Goal: Task Accomplishment & Management: Manage account settings

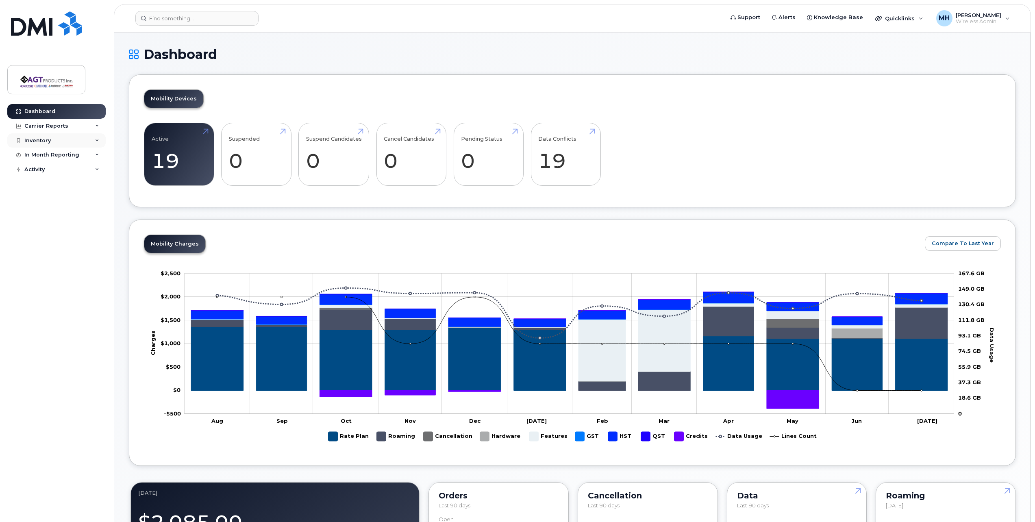
click at [65, 140] on div "Inventory" at bounding box center [56, 140] width 98 height 15
click at [82, 153] on link "Mobility Devices" at bounding box center [64, 155] width 84 height 15
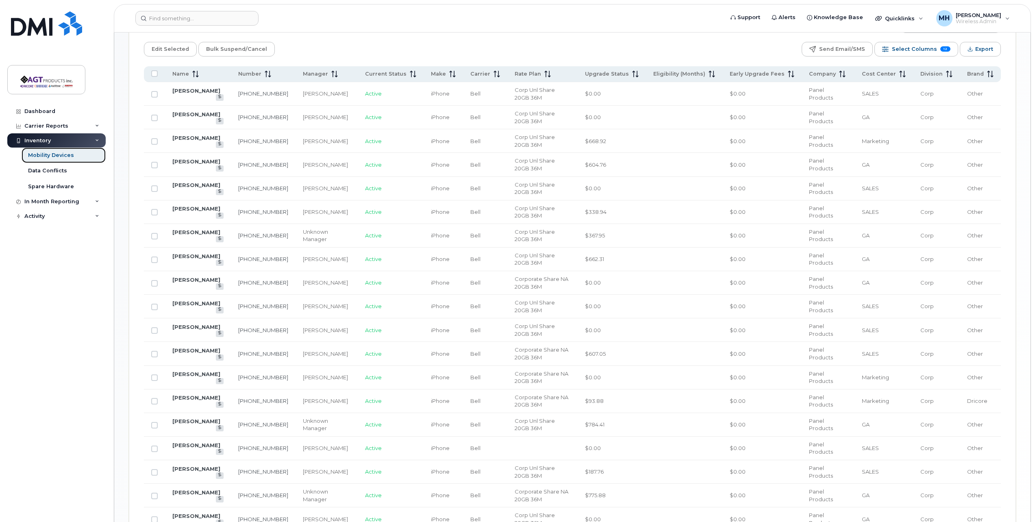
scroll to position [403, 0]
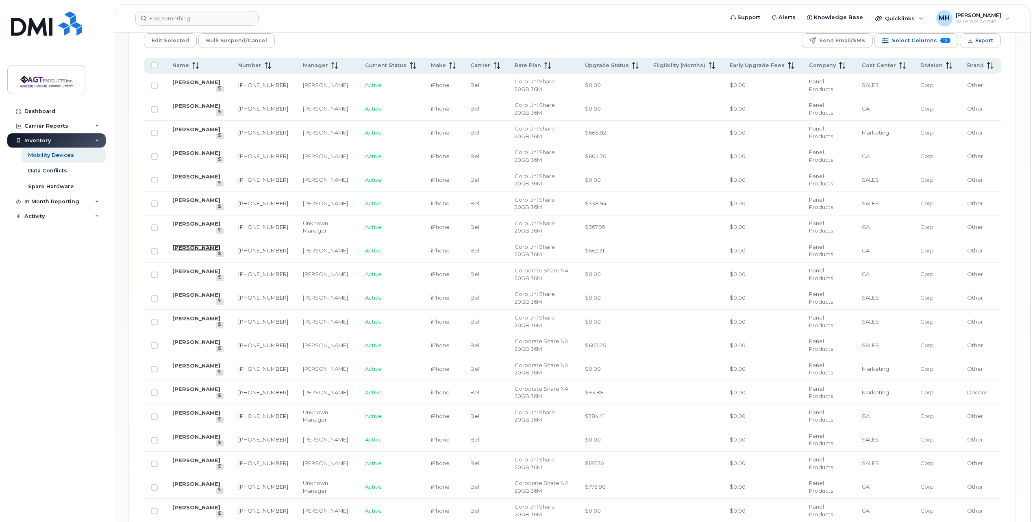
click at [190, 251] on link "[PERSON_NAME]" at bounding box center [196, 247] width 48 height 7
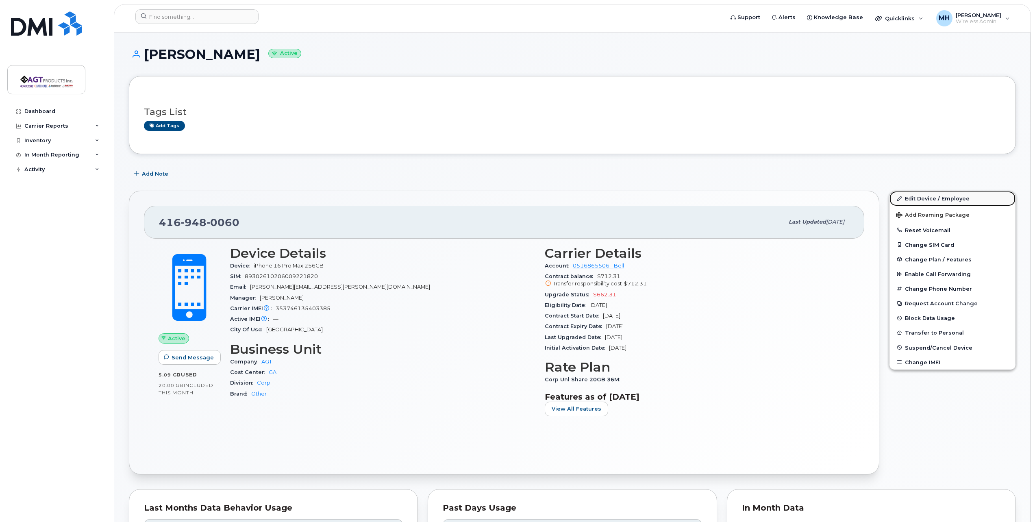
click at [970, 198] on link "Edit Device / Employee" at bounding box center [953, 198] width 126 height 15
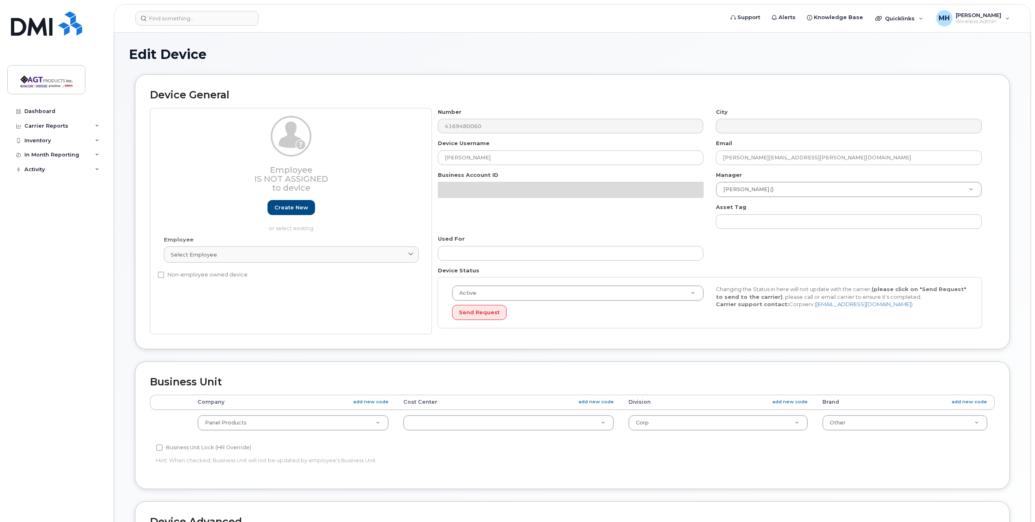
select select
select select "279666"
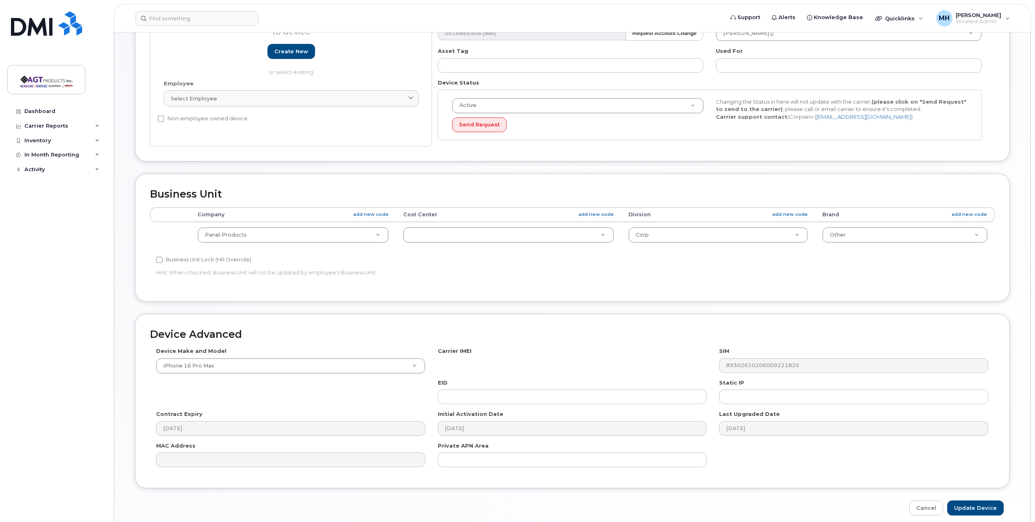
scroll to position [163, 0]
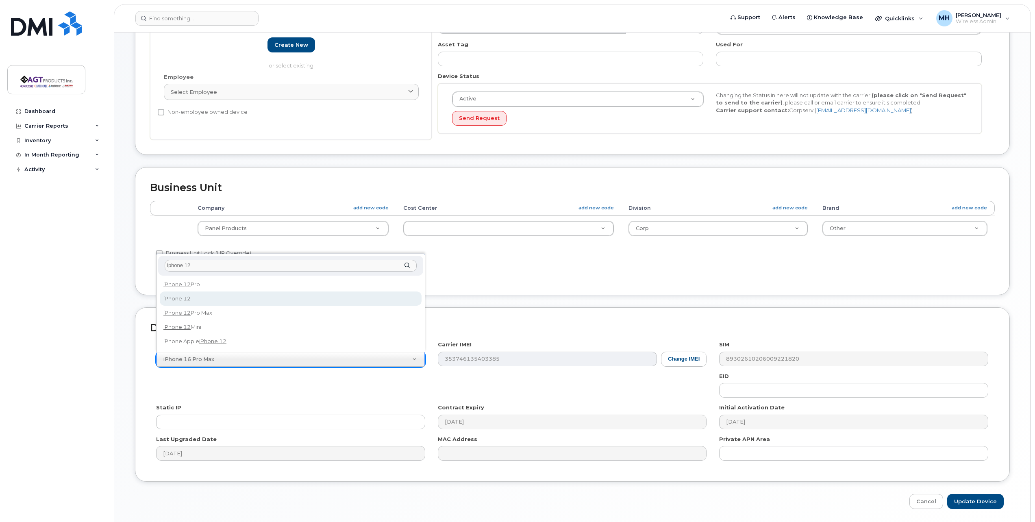
type input "iphone 12"
select select "2435"
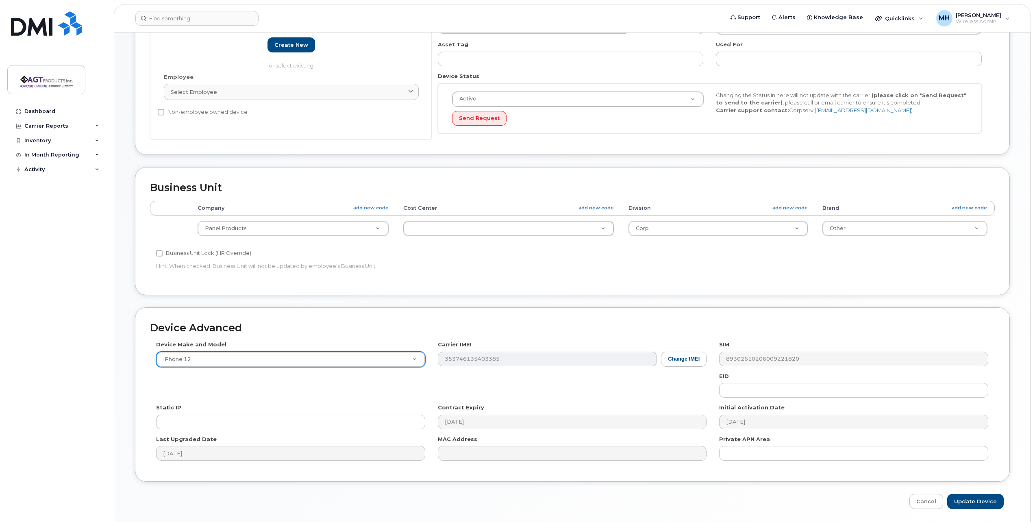
click at [397, 338] on div "Device Advanced Device Make and Model iPhone 12 Android TCL 502 Watch Apple Wat…" at bounding box center [572, 394] width 875 height 175
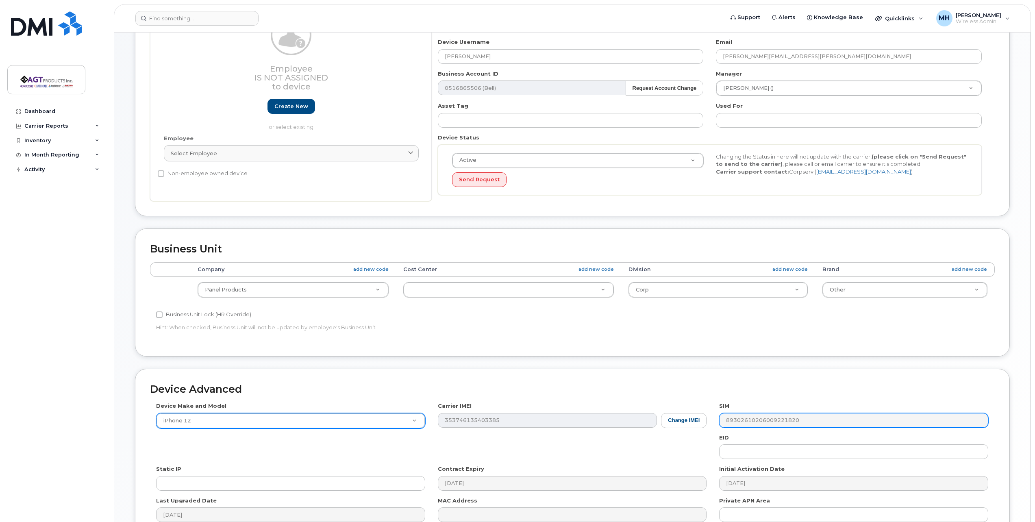
scroll to position [190, 0]
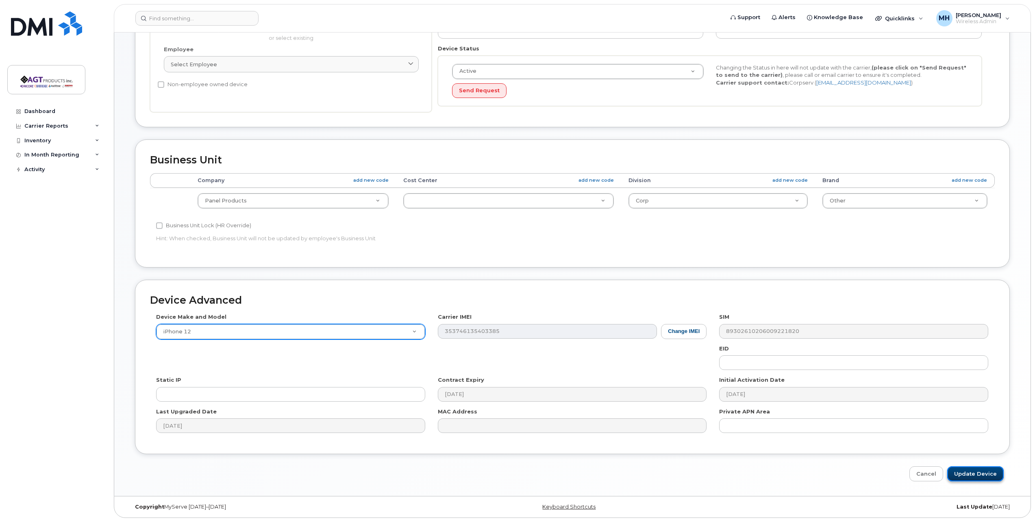
click at [978, 477] on input "Update Device" at bounding box center [976, 473] width 57 height 15
type input "Saving..."
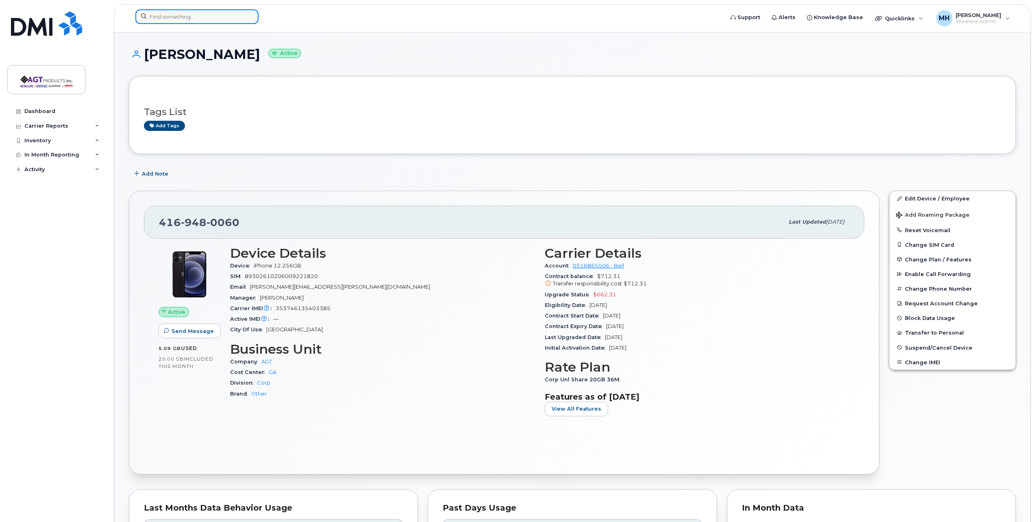
click at [173, 14] on input at bounding box center [196, 16] width 123 height 15
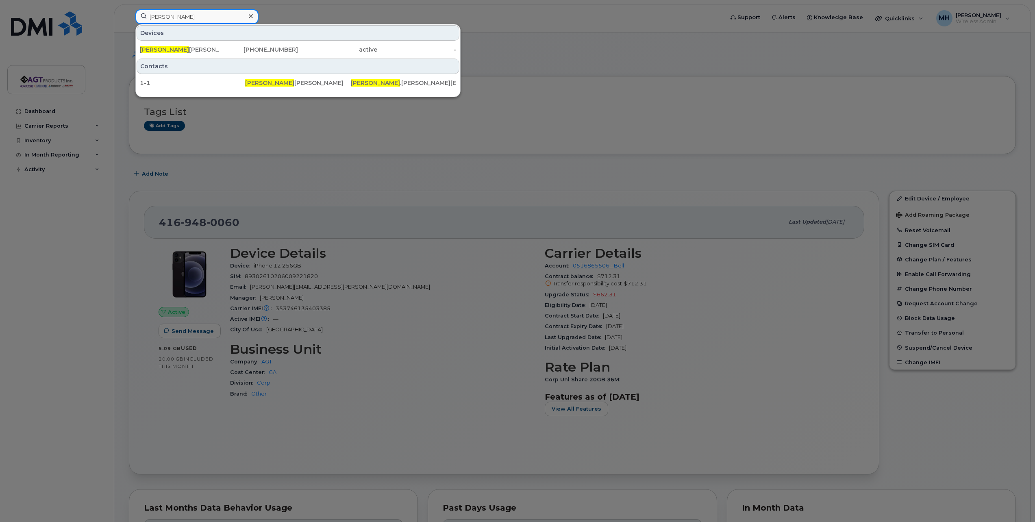
drag, startPoint x: 179, startPoint y: 16, endPoint x: 142, endPoint y: 19, distance: 37.1
click at [142, 19] on input "damien" at bounding box center [196, 16] width 123 height 15
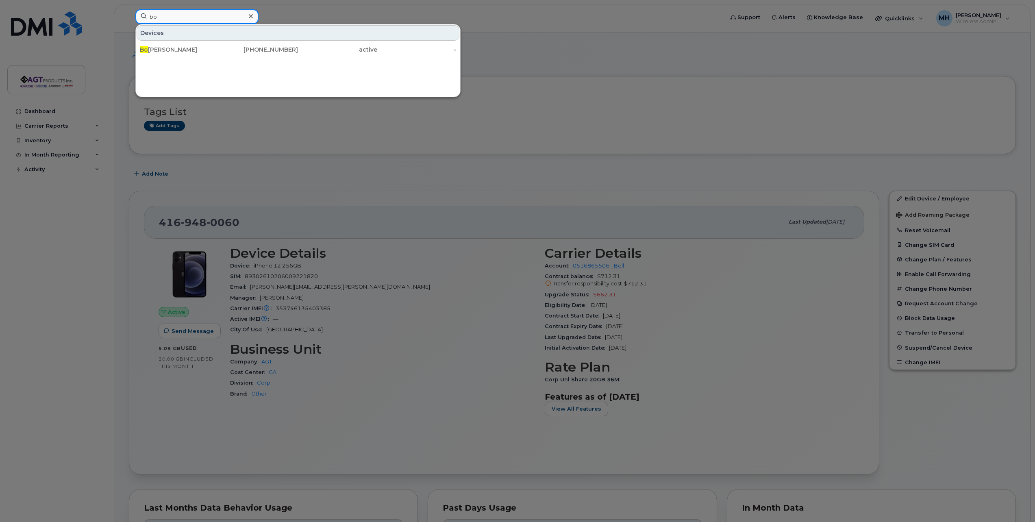
type input "b"
type input "bob"
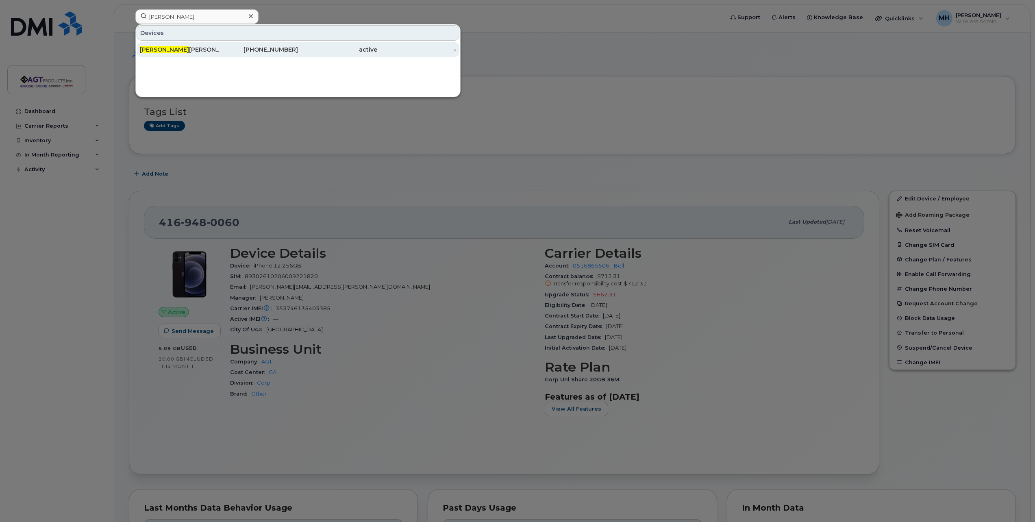
click at [278, 53] on div "[PHONE_NUMBER]" at bounding box center [258, 50] width 79 height 8
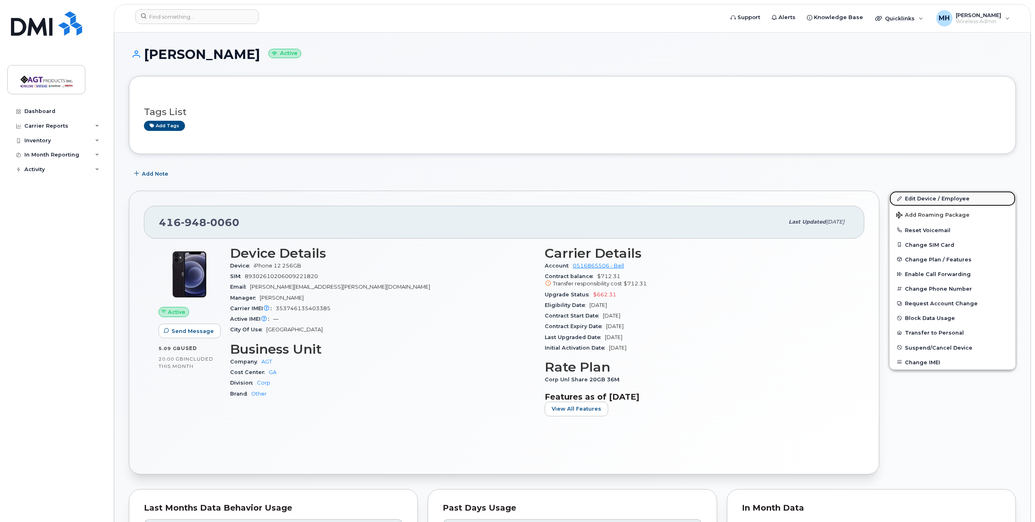
click at [943, 200] on link "Edit Device / Employee" at bounding box center [953, 198] width 126 height 15
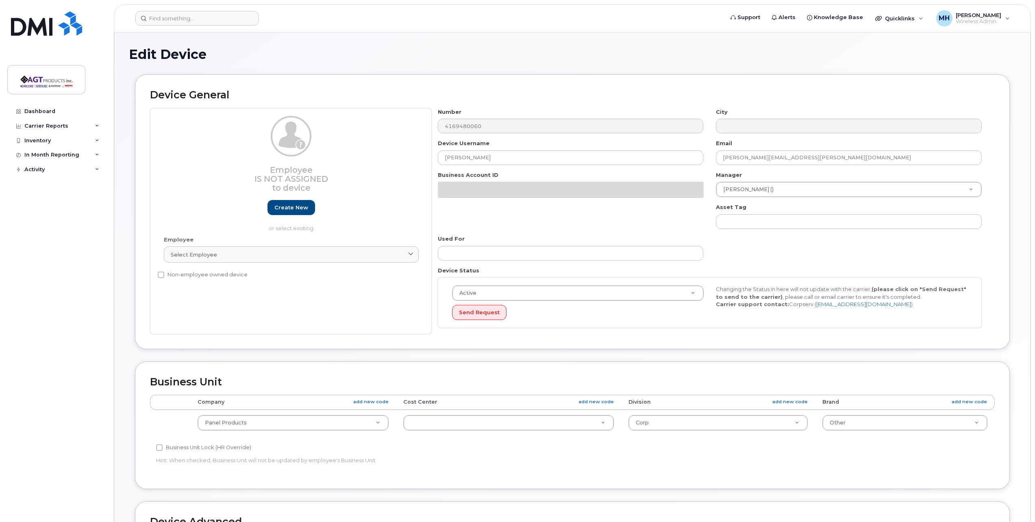
select select
select select "279666"
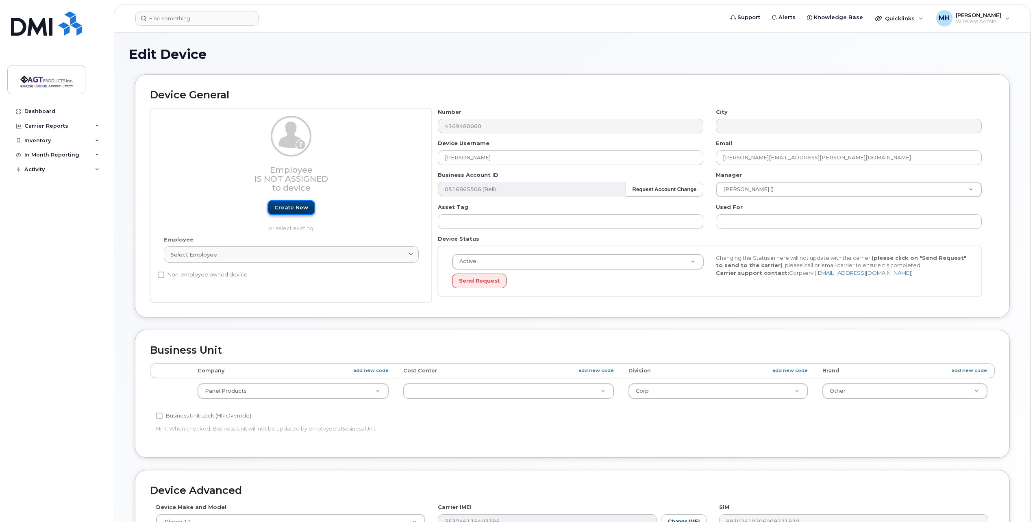
click at [282, 210] on link "Create new" at bounding box center [292, 207] width 48 height 15
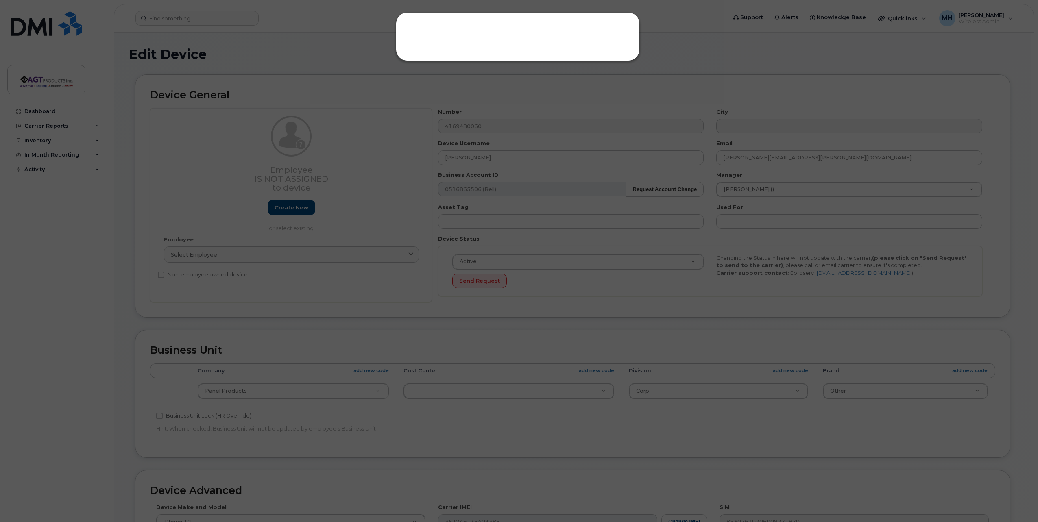
click at [446, 39] on div at bounding box center [518, 36] width 244 height 49
click at [338, 81] on div at bounding box center [519, 261] width 1038 height 522
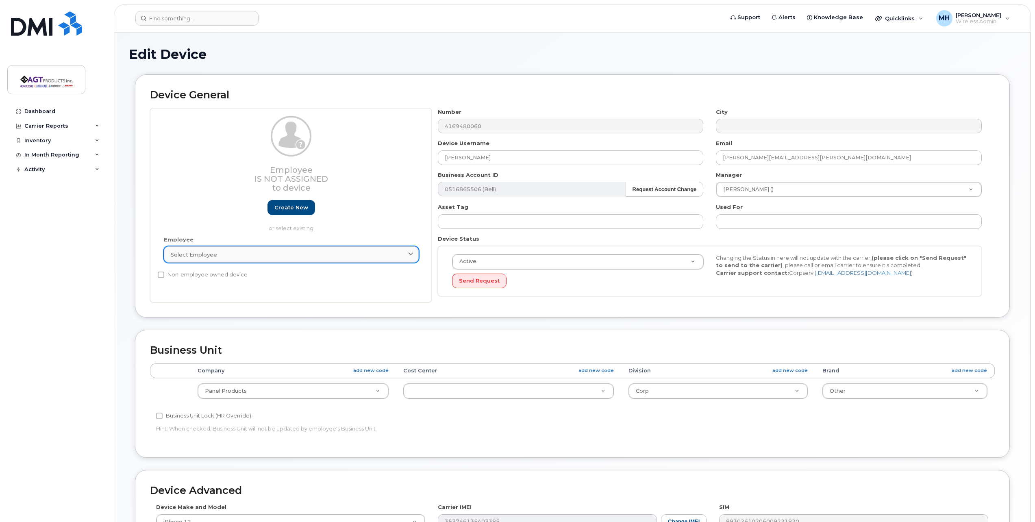
click at [207, 255] on span "Select employee" at bounding box center [194, 255] width 46 height 8
type input "b"
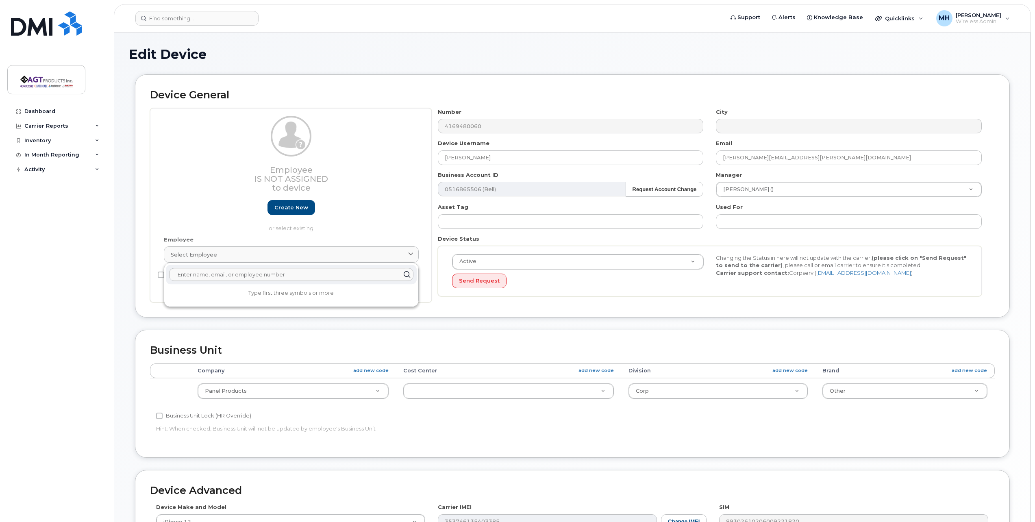
click at [220, 208] on div "Employee Is not assigned to device Create new or select existing" at bounding box center [291, 174] width 255 height 116
click at [300, 231] on p "or select existing" at bounding box center [291, 229] width 255 height 8
click at [373, 212] on div "Employee Is not assigned to device Create new or select existing" at bounding box center [291, 174] width 255 height 116
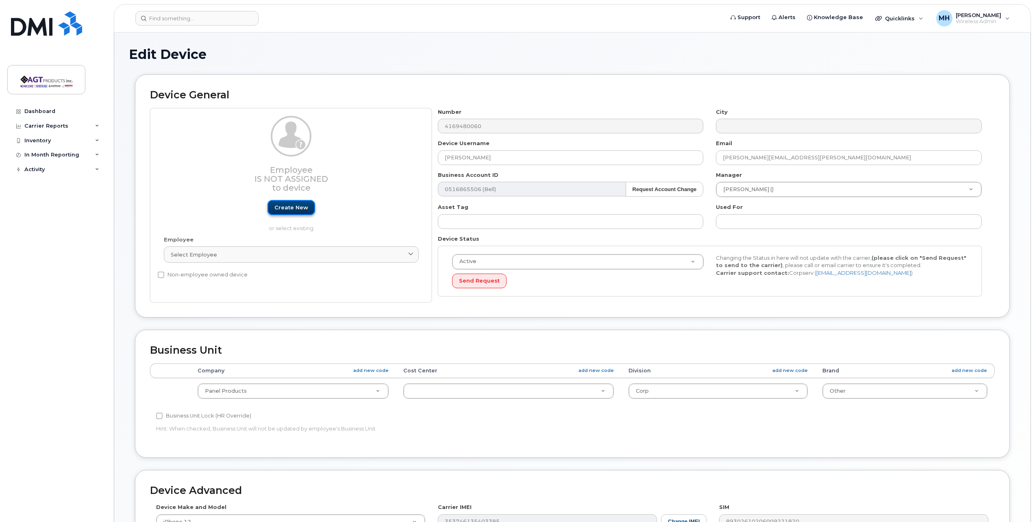
click at [296, 210] on link "Create new" at bounding box center [292, 207] width 48 height 15
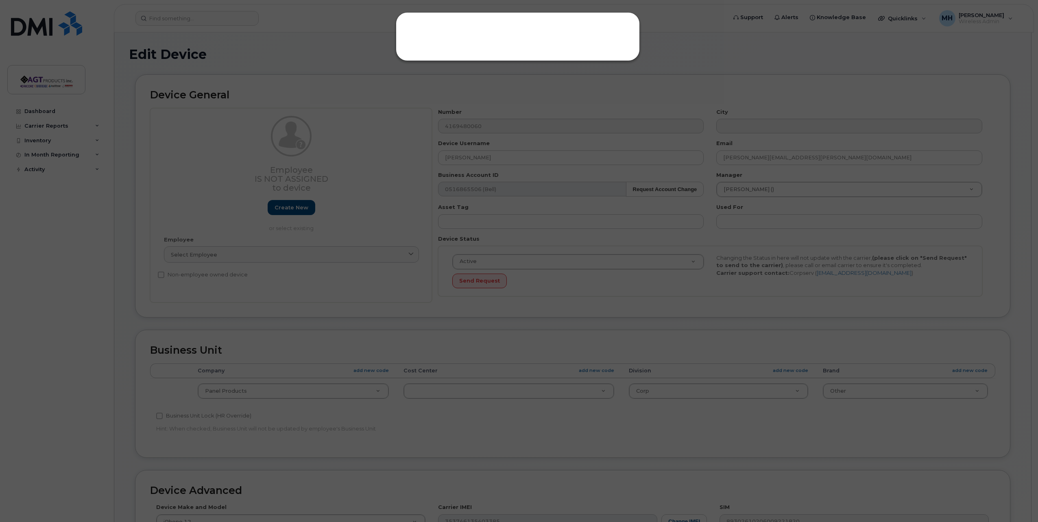
click at [295, 41] on div at bounding box center [519, 261] width 1038 height 522
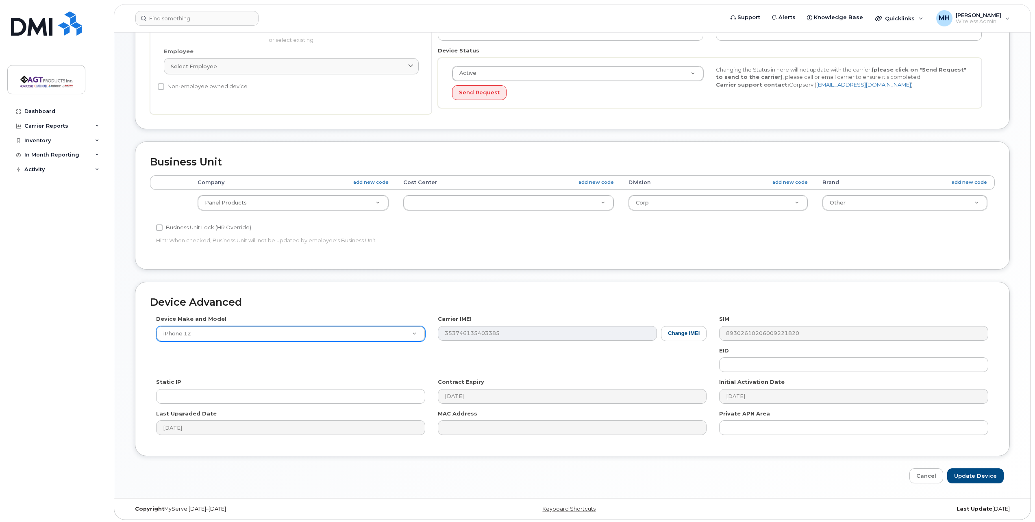
scroll to position [190, 0]
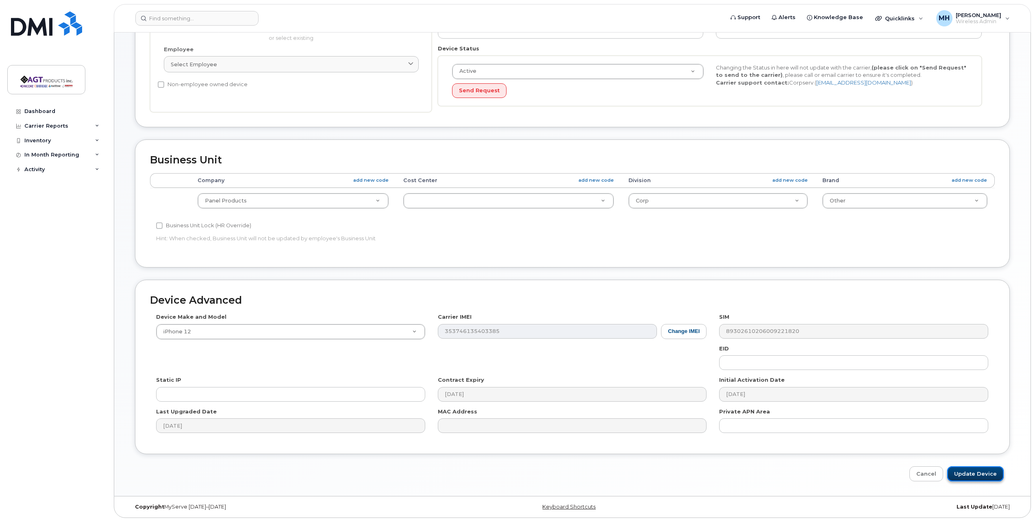
click at [978, 476] on input "Update Device" at bounding box center [976, 473] width 57 height 15
type input "Saving..."
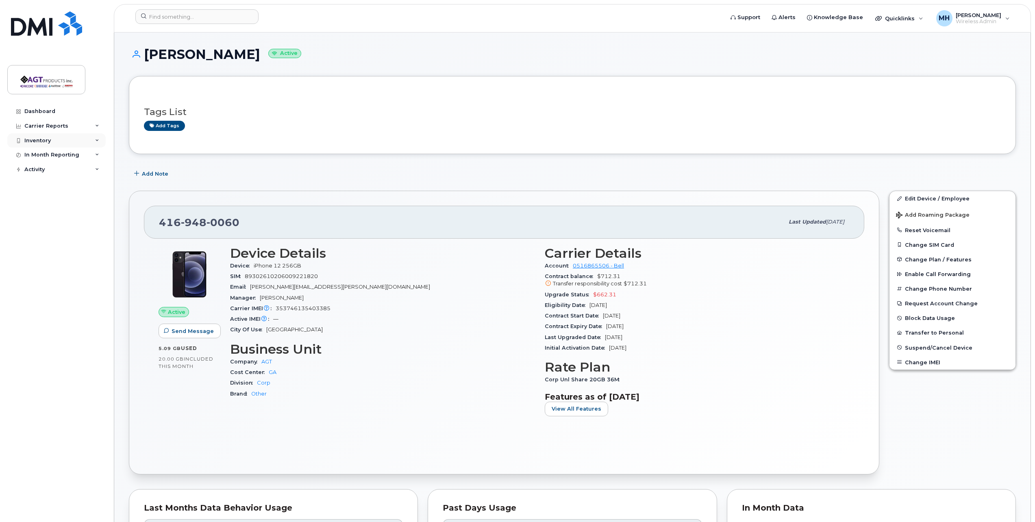
click at [71, 140] on div "Inventory" at bounding box center [56, 140] width 98 height 15
click at [71, 154] on div "Mobility Devices" at bounding box center [51, 155] width 46 height 7
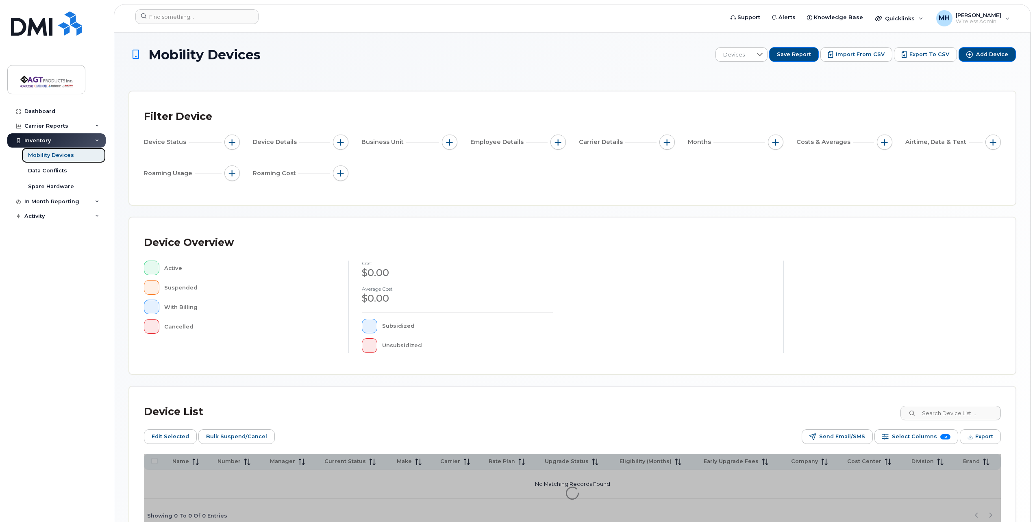
click at [62, 154] on div "Mobility Devices" at bounding box center [51, 155] width 46 height 7
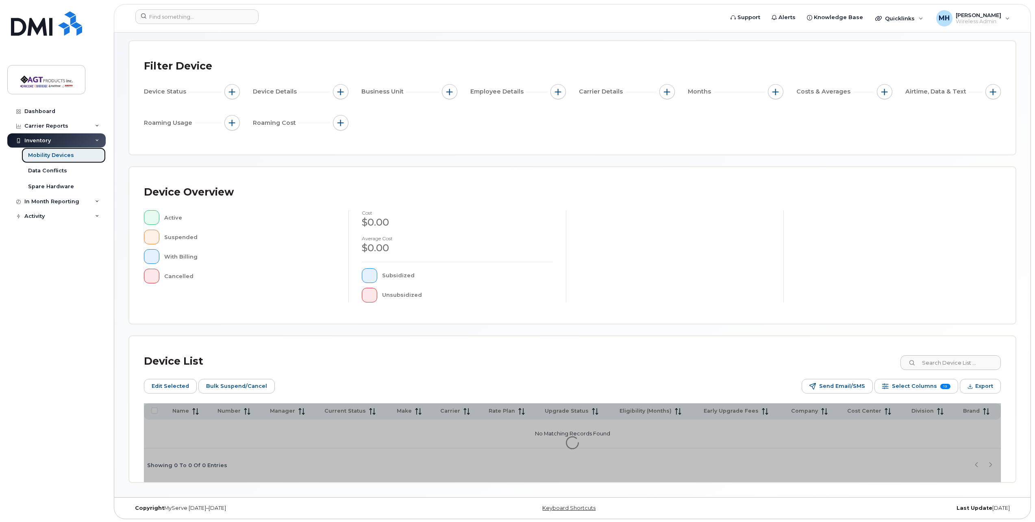
scroll to position [52, 0]
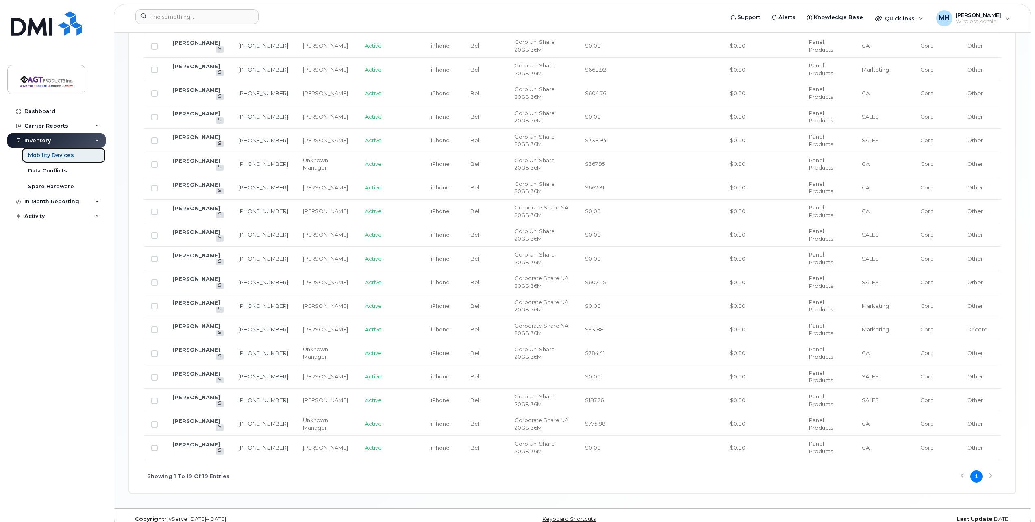
scroll to position [493, 0]
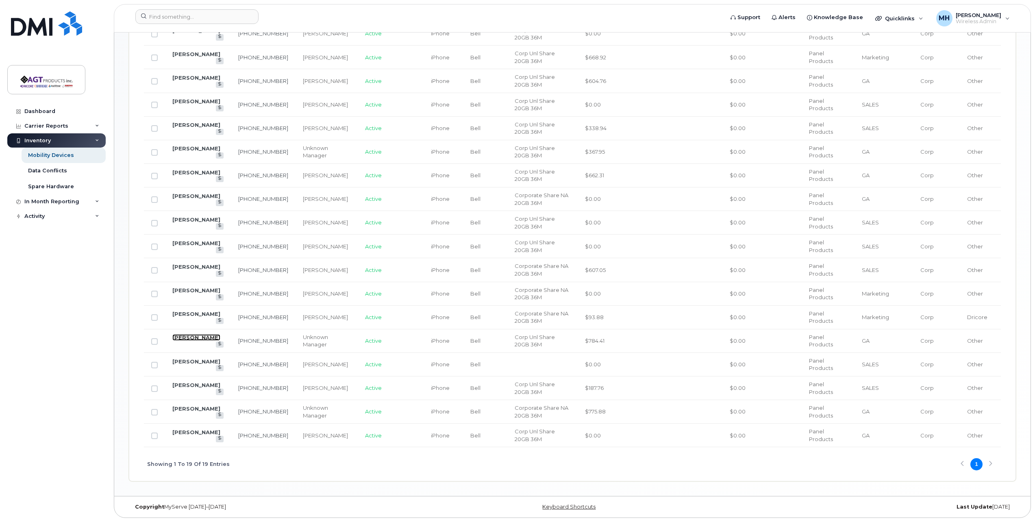
click at [190, 341] on link "[PERSON_NAME]" at bounding box center [196, 337] width 48 height 7
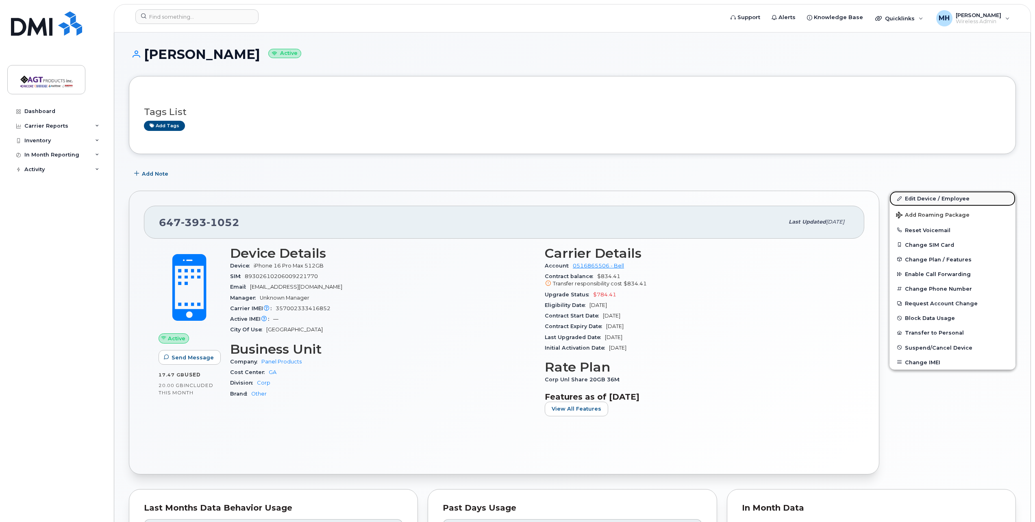
click at [934, 200] on link "Edit Device / Employee" at bounding box center [953, 198] width 126 height 15
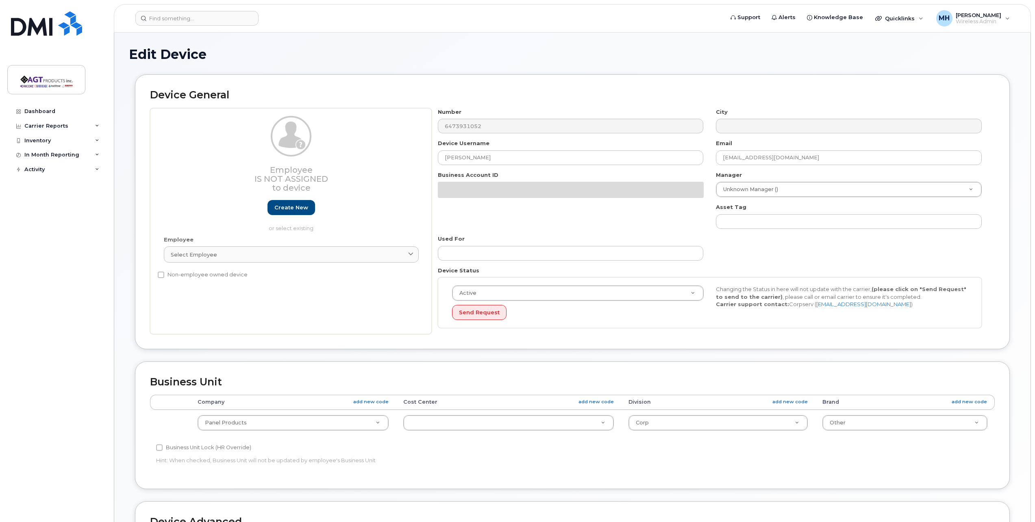
select select
select select "279666"
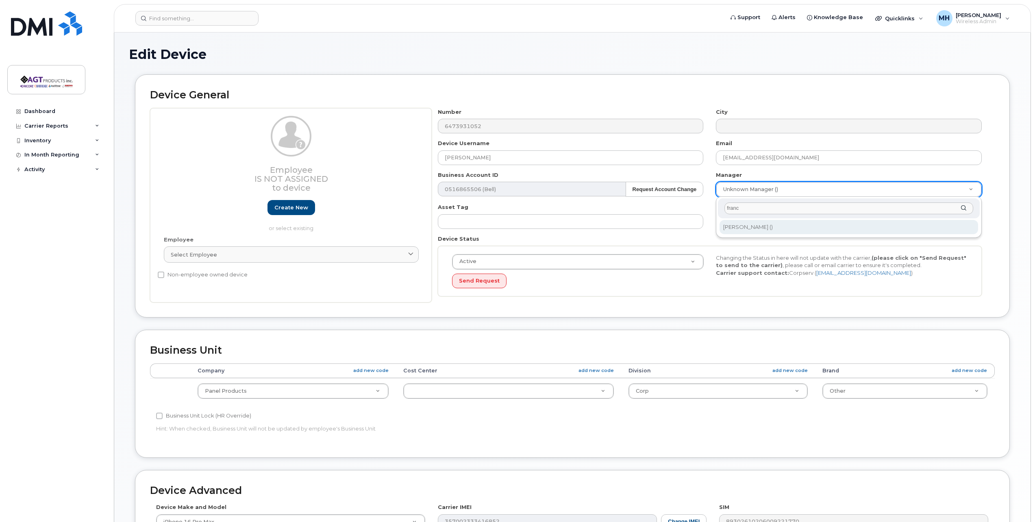
type input "franc"
type input "2006898"
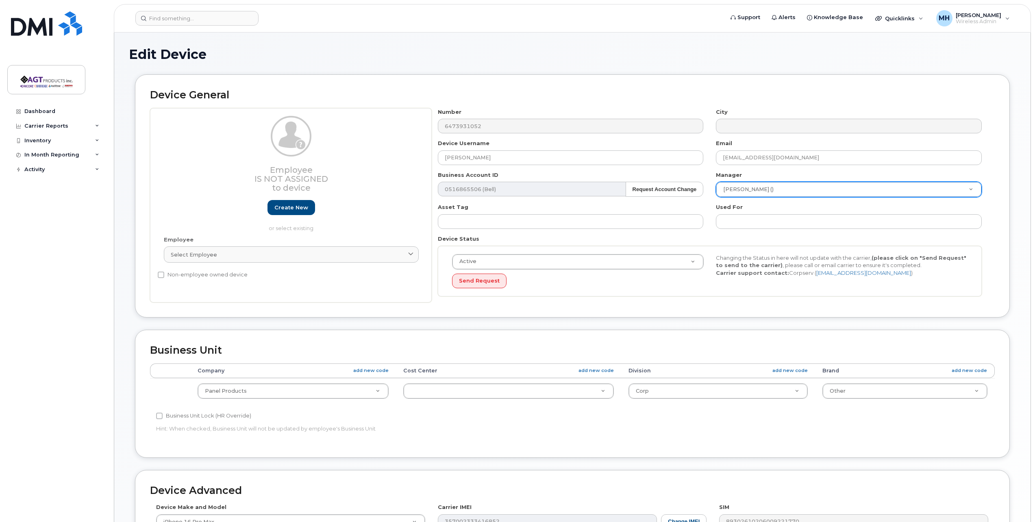
click at [725, 245] on div "Device Status Active Active Suspended Cancelled Send Request Changing the Statu…" at bounding box center [710, 265] width 557 height 61
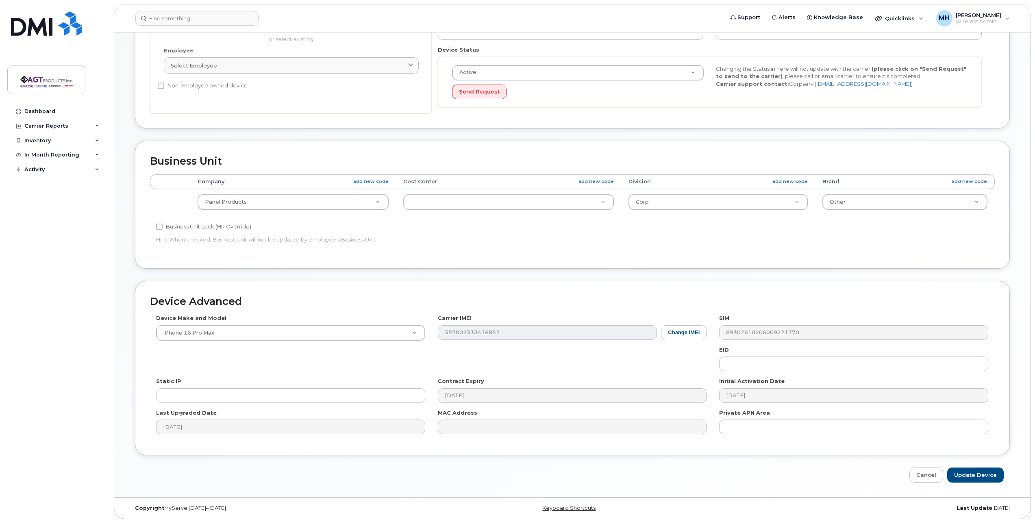
scroll to position [190, 0]
click at [978, 473] on input "Update Device" at bounding box center [976, 473] width 57 height 15
type input "Saving..."
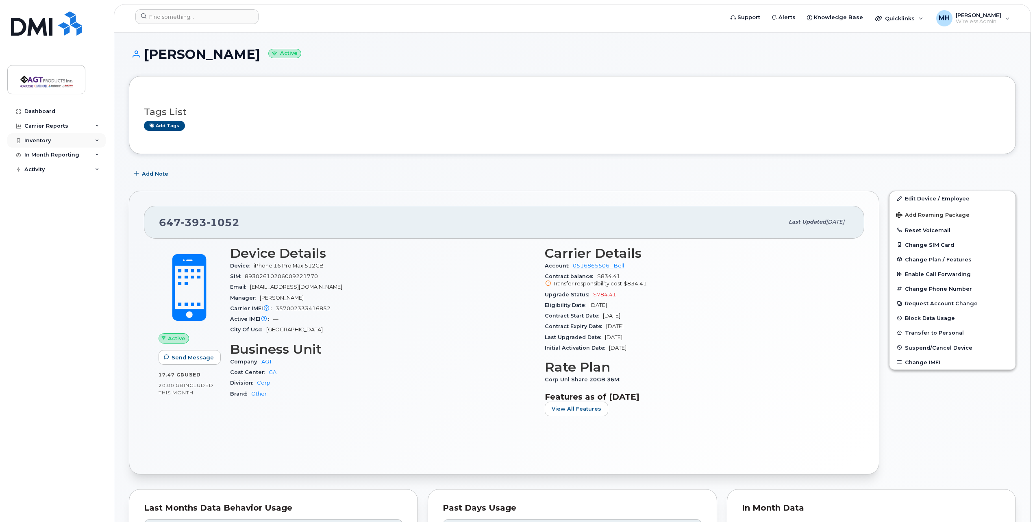
click at [69, 140] on div "Inventory" at bounding box center [56, 140] width 98 height 15
click at [68, 157] on div "Mobility Devices" at bounding box center [51, 155] width 46 height 7
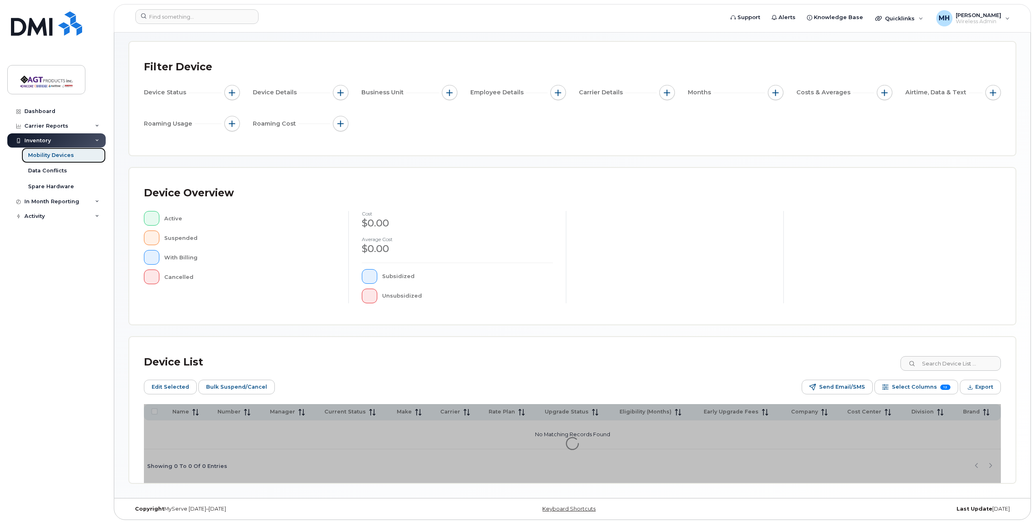
scroll to position [52, 0]
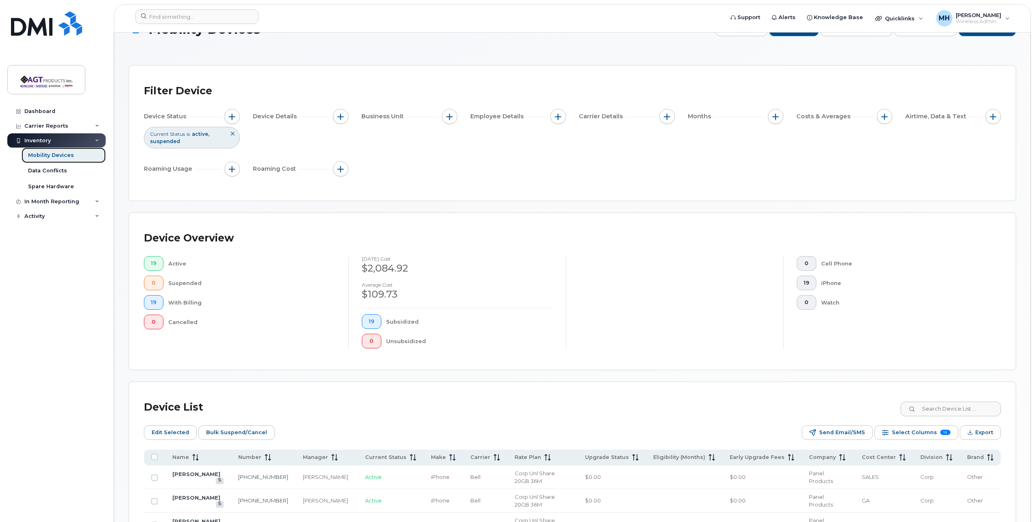
scroll to position [52, 0]
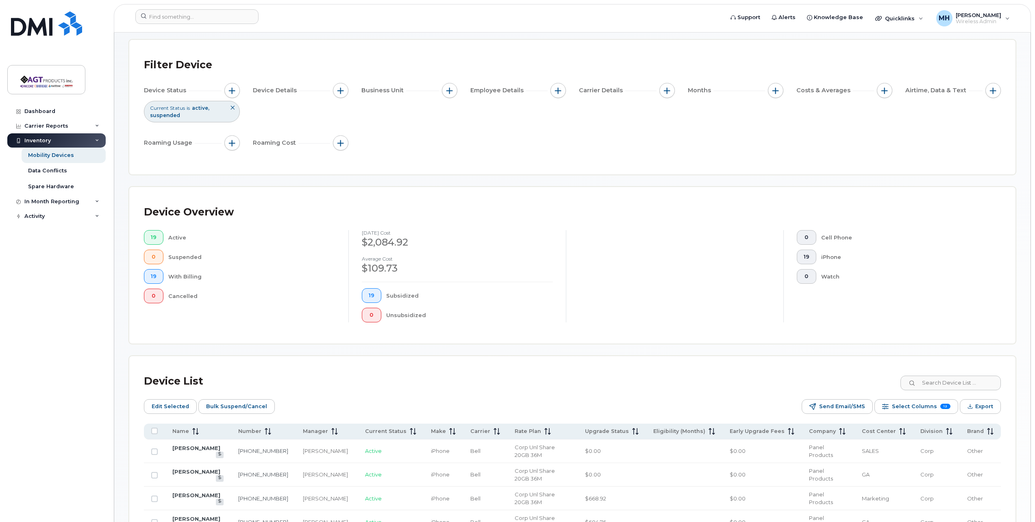
click at [361, 59] on div "Filter Device" at bounding box center [572, 64] width 857 height 21
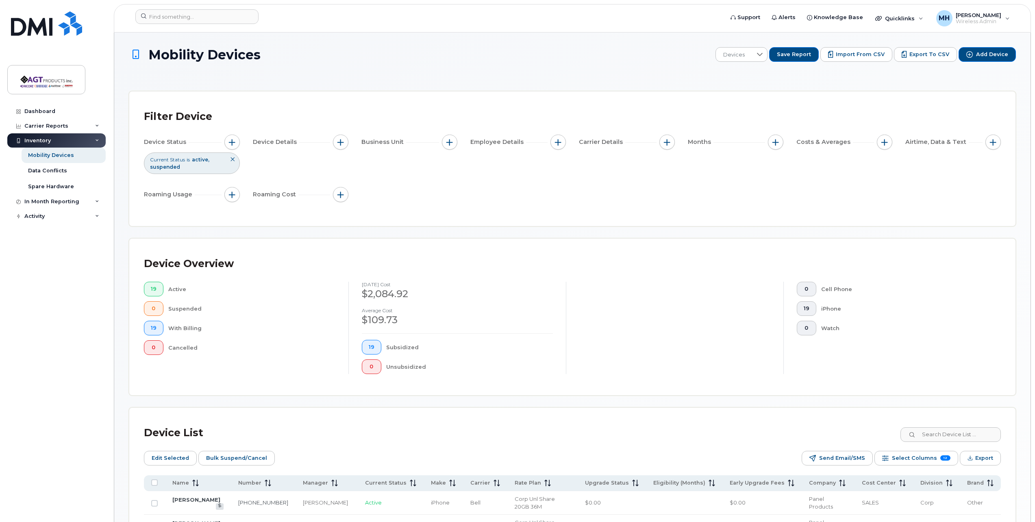
click at [397, 174] on div "Device Status Current Status is active suspended Device Details Business Unit E…" at bounding box center [572, 170] width 857 height 71
click at [355, 93] on div "Filter Device Device Status Current Status is active suspended Device Details B…" at bounding box center [572, 159] width 887 height 135
click at [240, 105] on div "Filter Device Device Status Current Status is active suspended Device Details B…" at bounding box center [572, 159] width 887 height 135
click at [263, 71] on div "Mobility Devices Devices Save Report Import from CSV Export to CSV Add Device" at bounding box center [572, 61] width 887 height 29
click at [262, 164] on div "Device Status Current Status is active suspended Device Details Business Unit E…" at bounding box center [572, 170] width 857 height 71
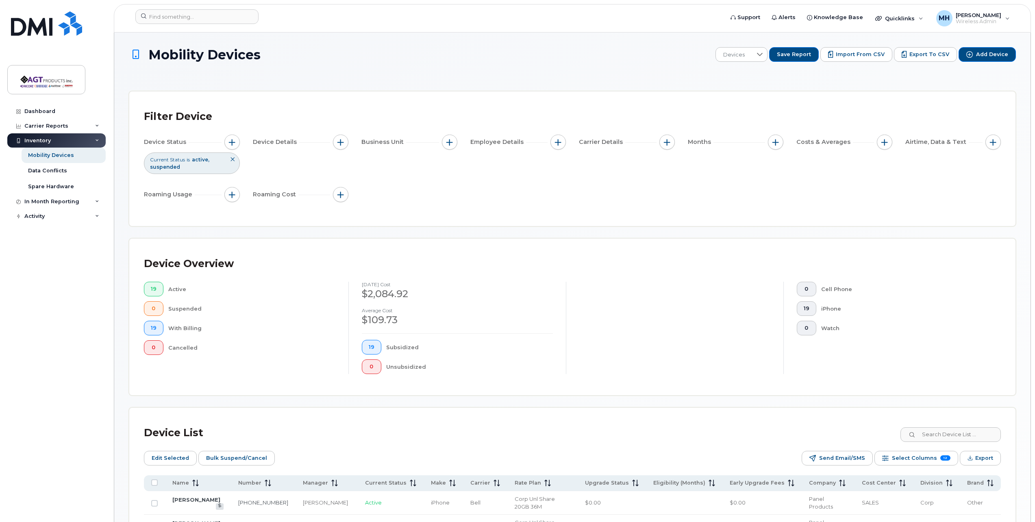
drag, startPoint x: 410, startPoint y: 72, endPoint x: 331, endPoint y: 72, distance: 79.3
click at [410, 72] on div "Mobility Devices Devices Save Report Import from CSV Export to CSV Add Device" at bounding box center [572, 61] width 887 height 29
click at [390, 73] on div "Mobility Devices Devices Save Report Import from CSV Export to CSV Add Device" at bounding box center [572, 61] width 887 height 29
drag, startPoint x: 186, startPoint y: 48, endPoint x: 213, endPoint y: 61, distance: 29.8
click at [213, 61] on h1 "Mobility Devices" at bounding box center [420, 55] width 583 height 14
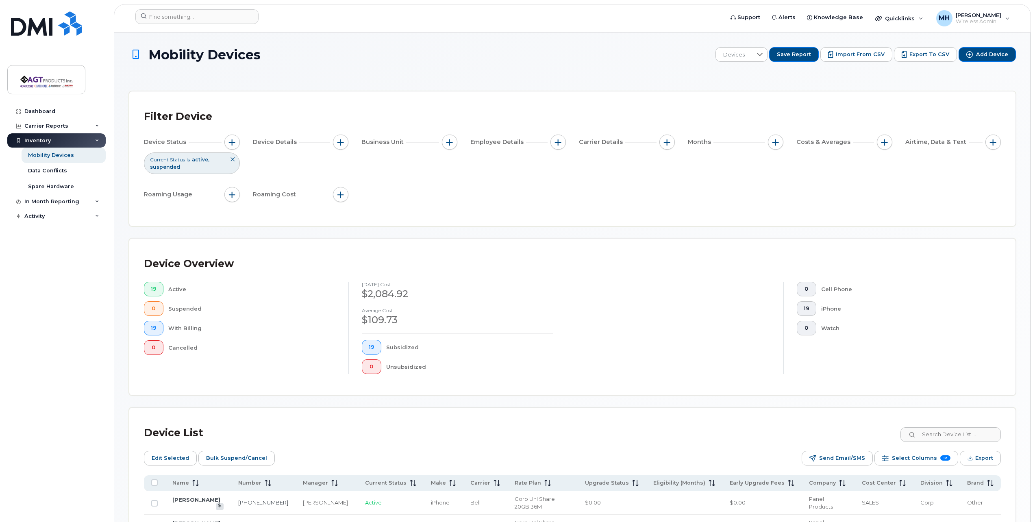
drag, startPoint x: 213, startPoint y: 61, endPoint x: 310, endPoint y: 76, distance: 98.4
click at [310, 76] on div "Mobility Devices Devices Save Report Import from CSV Export to CSV Add Device F…" at bounding box center [572, 510] width 887 height 927
drag, startPoint x: 269, startPoint y: 58, endPoint x: 143, endPoint y: 57, distance: 126.1
click at [143, 57] on h1 "Mobility Devices" at bounding box center [420, 55] width 583 height 14
drag, startPoint x: 143, startPoint y: 57, endPoint x: 330, endPoint y: 63, distance: 187.6
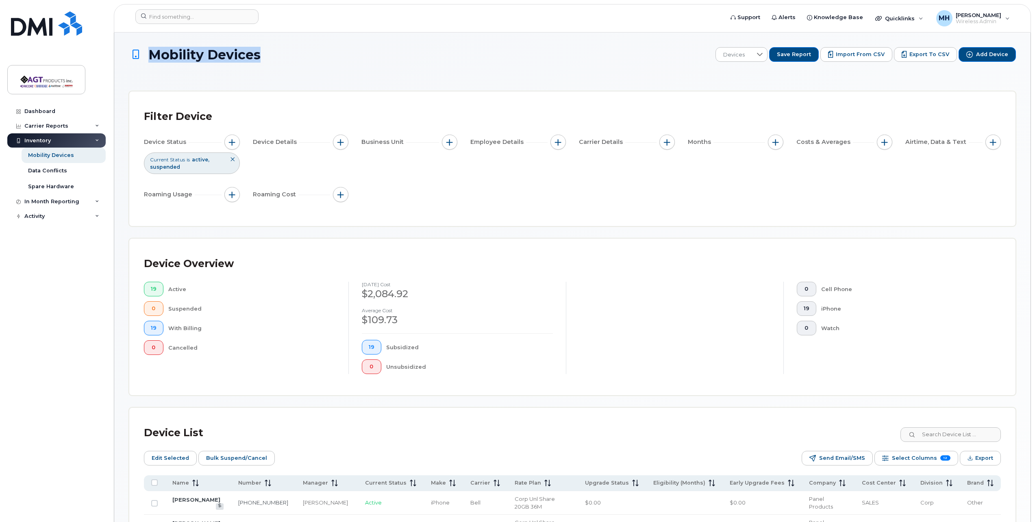
click at [330, 63] on div "Mobility Devices Devices Save Report Import from CSV Export to CSV Add Device" at bounding box center [572, 61] width 887 height 29
drag, startPoint x: 267, startPoint y: 54, endPoint x: 155, endPoint y: 59, distance: 112.4
click at [155, 59] on h1 "Mobility Devices" at bounding box center [420, 55] width 583 height 14
drag, startPoint x: 155, startPoint y: 59, endPoint x: 284, endPoint y: 64, distance: 129.8
click at [284, 64] on div "Mobility Devices Devices Save Report Import from CSV Export to CSV Add Device" at bounding box center [572, 61] width 887 height 29
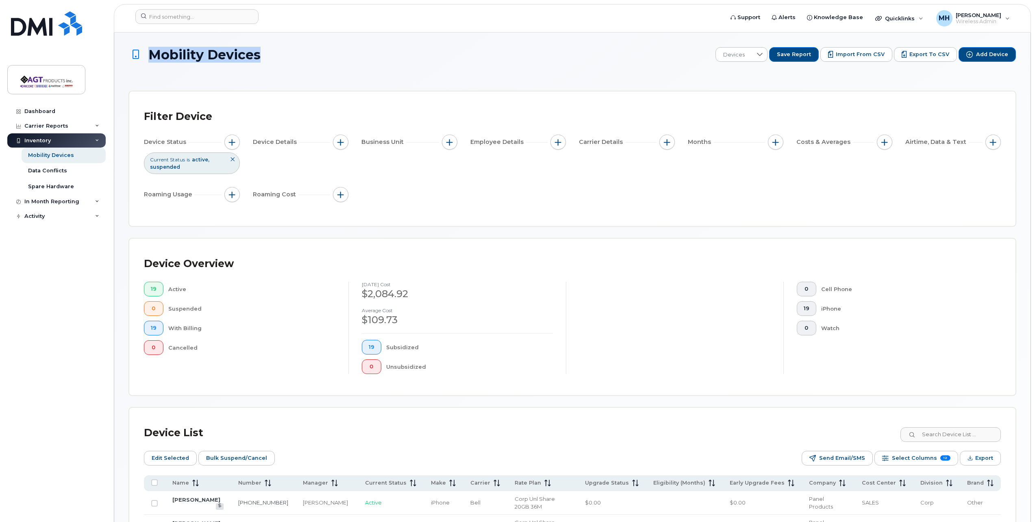
drag, startPoint x: 267, startPoint y: 57, endPoint x: 151, endPoint y: 56, distance: 116.3
click at [151, 56] on h1 "Mobility Devices" at bounding box center [420, 55] width 583 height 14
drag, startPoint x: 151, startPoint y: 56, endPoint x: 310, endPoint y: 64, distance: 159.6
click at [310, 64] on div "Mobility Devices Devices Save Report Import from CSV Export to CSV Add Device" at bounding box center [572, 61] width 887 height 29
click at [199, 102] on div "Filter Device Device Status Current Status is active suspended Device Details B…" at bounding box center [572, 159] width 887 height 135
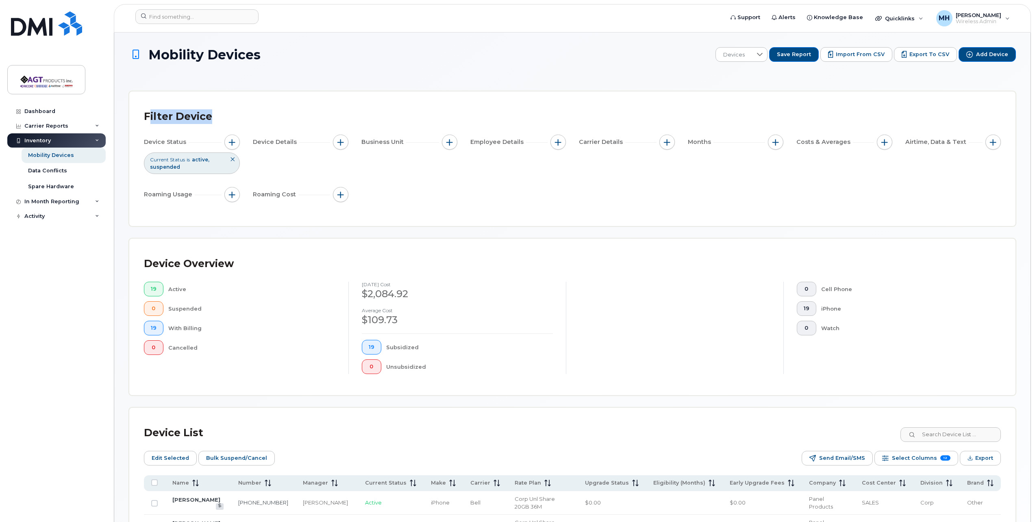
drag, startPoint x: 212, startPoint y: 117, endPoint x: 149, endPoint y: 112, distance: 63.6
click at [149, 112] on div "Filter Device" at bounding box center [572, 116] width 857 height 21
click at [216, 110] on div "Filter Device" at bounding box center [572, 116] width 857 height 21
drag, startPoint x: 174, startPoint y: 115, endPoint x: 282, endPoint y: 118, distance: 107.8
click at [282, 118] on div "Filter Device" at bounding box center [572, 116] width 857 height 21
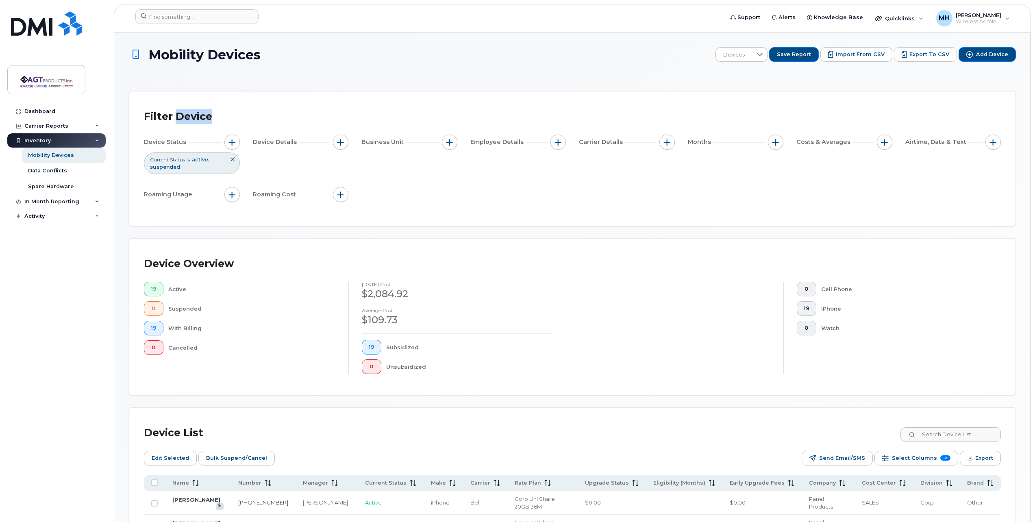
drag, startPoint x: 282, startPoint y: 118, endPoint x: 227, endPoint y: 120, distance: 55.4
click at [227, 120] on div "Filter Device" at bounding box center [572, 116] width 857 height 21
drag, startPoint x: 218, startPoint y: 118, endPoint x: 141, endPoint y: 119, distance: 77.3
click at [141, 119] on div "Filter Device Device Status Current Status is active suspended Device Details B…" at bounding box center [572, 159] width 887 height 135
drag, startPoint x: 141, startPoint y: 118, endPoint x: 232, endPoint y: 108, distance: 92.1
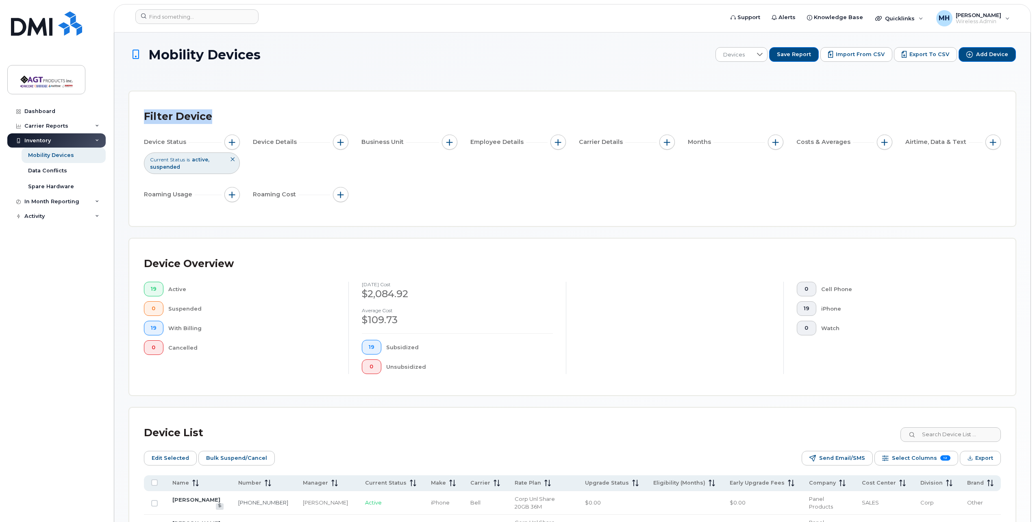
click at [232, 108] on div "Filter Device" at bounding box center [572, 116] width 857 height 21
click at [262, 56] on h1 "Mobility Devices" at bounding box center [420, 55] width 583 height 14
click at [300, 58] on h1 "Mobility Devices" at bounding box center [420, 55] width 583 height 14
drag, startPoint x: 268, startPoint y: 58, endPoint x: 152, endPoint y: 58, distance: 115.5
click at [152, 58] on h1 "Mobility Devices" at bounding box center [420, 55] width 583 height 14
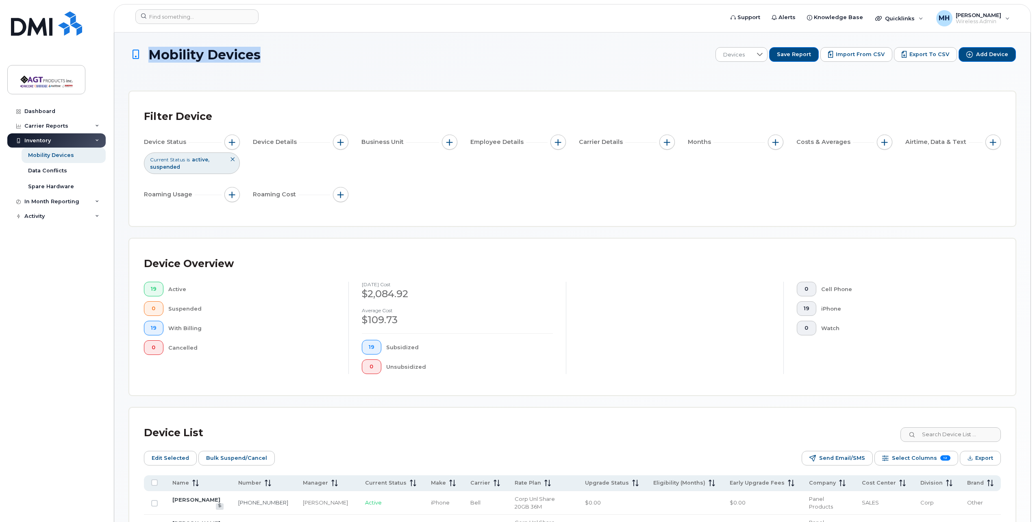
drag, startPoint x: 152, startPoint y: 58, endPoint x: 343, endPoint y: 73, distance: 191.7
click at [343, 73] on div "Mobility Devices Devices Save Report Import from CSV Export to CSV Add Device" at bounding box center [572, 61] width 887 height 29
click at [192, 61] on span "Mobility Devices" at bounding box center [204, 55] width 112 height 14
drag, startPoint x: 186, startPoint y: 60, endPoint x: 329, endPoint y: 81, distance: 143.8
click at [335, 84] on div "Mobility Devices Devices Save Report Import from CSV Export to CSV Add Device F…" at bounding box center [572, 510] width 887 height 927
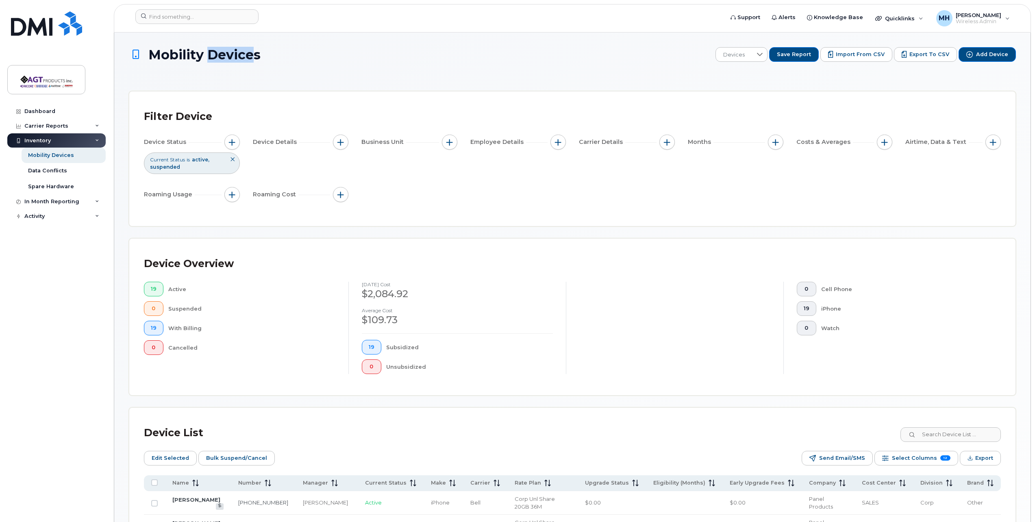
drag, startPoint x: 272, startPoint y: 64, endPoint x: 215, endPoint y: 68, distance: 57.1
click at [211, 68] on div "Mobility Devices Devices Save Report Import from CSV Export to CSV Add Device" at bounding box center [572, 61] width 887 height 29
drag, startPoint x: 215, startPoint y: 68, endPoint x: 291, endPoint y: 68, distance: 75.6
click at [291, 68] on div "Mobility Devices Devices Save Report Import from CSV Export to CSV Add Device" at bounding box center [572, 61] width 887 height 29
drag, startPoint x: 250, startPoint y: 56, endPoint x: 210, endPoint y: 56, distance: 40.3
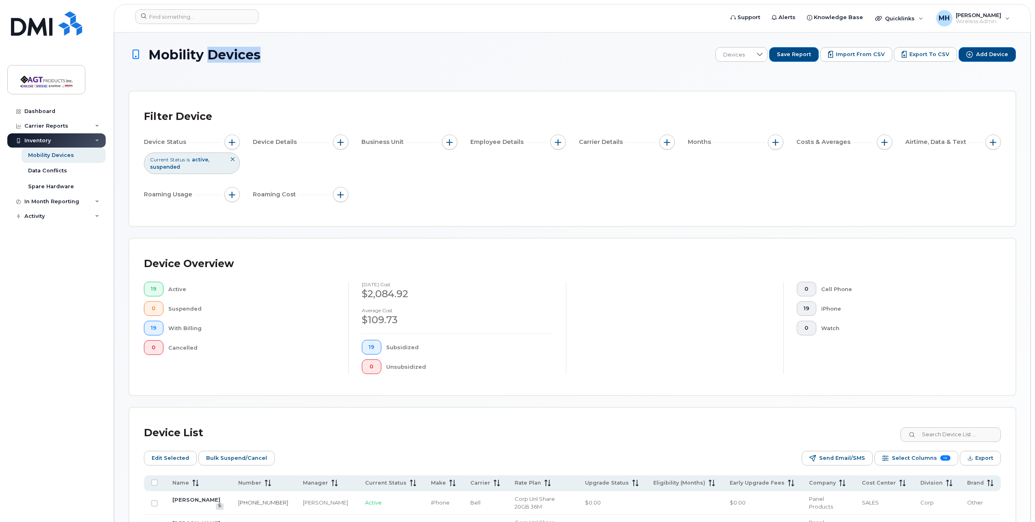
click at [210, 56] on h1 "Mobility Devices" at bounding box center [420, 55] width 583 height 14
drag, startPoint x: 210, startPoint y: 56, endPoint x: 260, endPoint y: 67, distance: 51.7
click at [244, 74] on div "Mobility Devices Devices Save Report Import from CSV Export to CSV Add Device" at bounding box center [572, 61] width 887 height 29
drag, startPoint x: 279, startPoint y: 57, endPoint x: 208, endPoint y: 61, distance: 70.9
click at [208, 61] on h1 "Mobility Devices" at bounding box center [420, 55] width 583 height 14
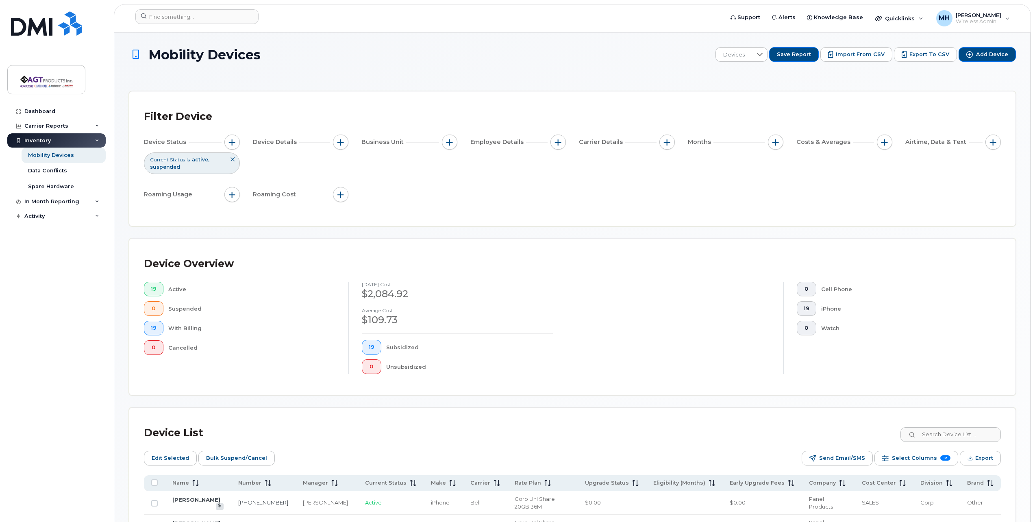
drag, startPoint x: 208, startPoint y: 61, endPoint x: 253, endPoint y: 78, distance: 48.6
click at [251, 82] on div "Mobility Devices Devices Save Report Import from CSV Export to CSV Add Device F…" at bounding box center [572, 510] width 887 height 927
drag, startPoint x: 278, startPoint y: 55, endPoint x: 146, endPoint y: 60, distance: 131.9
click at [146, 60] on h1 "Mobility Devices" at bounding box center [420, 55] width 583 height 14
drag, startPoint x: 146, startPoint y: 60, endPoint x: 186, endPoint y: 79, distance: 44.0
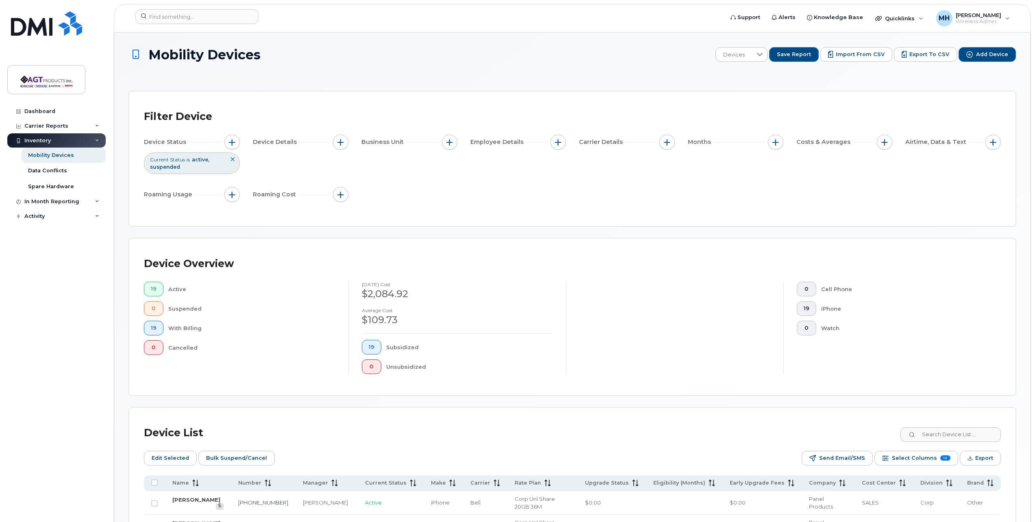
click at [186, 79] on div "Mobility Devices Devices Save Report Import from CSV Export to CSV Add Device F…" at bounding box center [572, 510] width 887 height 927
drag, startPoint x: 206, startPoint y: 60, endPoint x: 276, endPoint y: 58, distance: 70.0
click at [276, 58] on h1 "Mobility Devices" at bounding box center [420, 55] width 583 height 14
drag, startPoint x: 276, startPoint y: 58, endPoint x: 273, endPoint y: 79, distance: 21.7
click at [273, 79] on div "Mobility Devices Devices Save Report Import from CSV Export to CSV Add Device F…" at bounding box center [572, 510] width 887 height 927
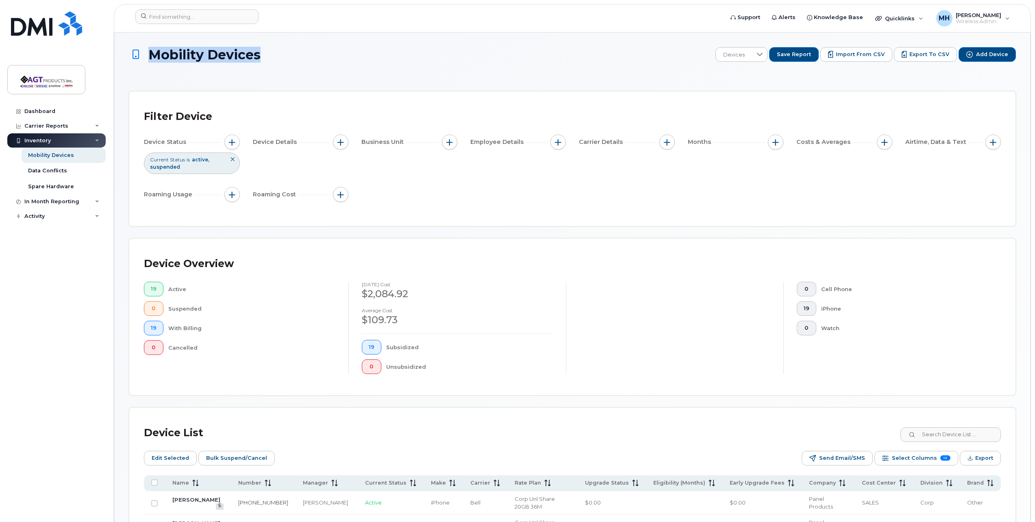
drag, startPoint x: 278, startPoint y: 62, endPoint x: 117, endPoint y: 70, distance: 161.3
click at [117, 70] on div "Mobility Devices Devices Save Report Import from CSV Export to CSV Add Device F…" at bounding box center [572, 511] width 917 height 957
drag, startPoint x: 117, startPoint y: 70, endPoint x: 262, endPoint y: 70, distance: 145.6
click at [262, 70] on div "Mobility Devices Devices Save Report Import from CSV Export to CSV Add Device" at bounding box center [572, 61] width 887 height 29
drag, startPoint x: 264, startPoint y: 61, endPoint x: 157, endPoint y: 63, distance: 107.0
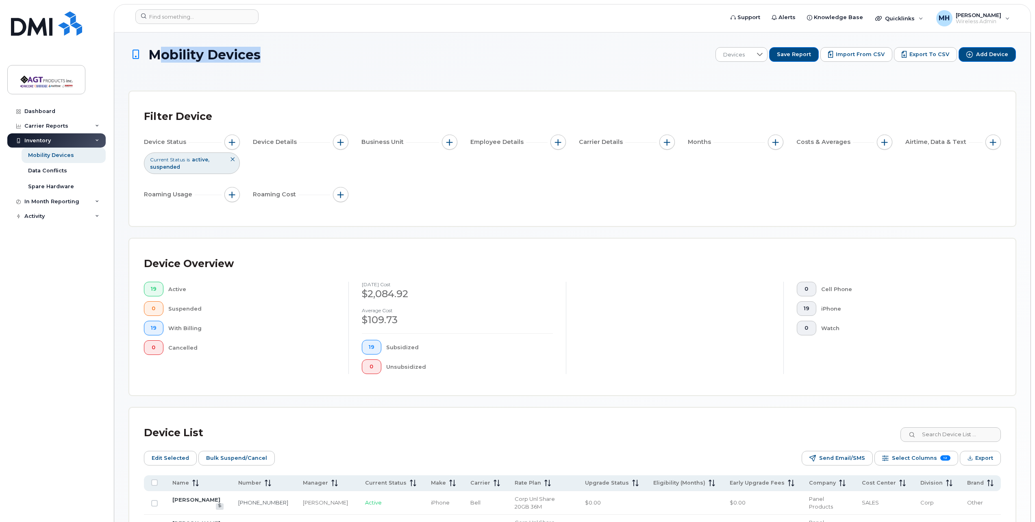
click at [157, 63] on div "Mobility Devices Devices Save Report Import from CSV Export to CSV Add Device" at bounding box center [572, 61] width 887 height 29
drag, startPoint x: 157, startPoint y: 63, endPoint x: 518, endPoint y: 79, distance: 361.1
click at [518, 79] on div "Mobility Devices Devices Save Report Import from CSV Export to CSV Add Device F…" at bounding box center [572, 510] width 887 height 927
click at [420, 57] on h1 "Mobility Devices" at bounding box center [420, 55] width 583 height 14
drag, startPoint x: 209, startPoint y: 54, endPoint x: 311, endPoint y: 60, distance: 102.6
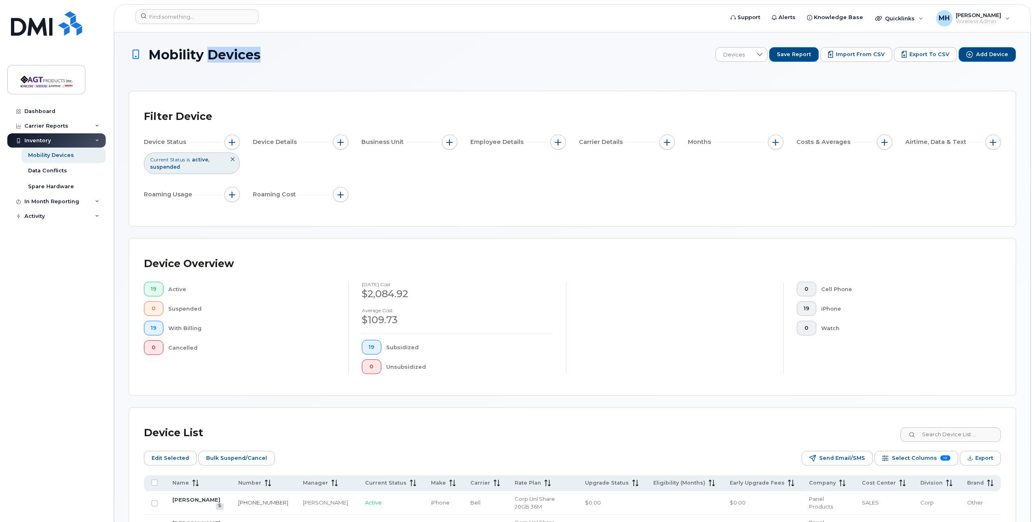
click at [294, 60] on h1 "Mobility Devices" at bounding box center [420, 55] width 583 height 14
drag, startPoint x: 311, startPoint y: 60, endPoint x: 273, endPoint y: 72, distance: 40.0
click at [273, 72] on div "Mobility Devices Devices Save Report Import from CSV Export to CSV Add Device" at bounding box center [572, 61] width 887 height 29
click at [282, 57] on h1 "Mobility Devices" at bounding box center [420, 55] width 583 height 14
drag, startPoint x: 334, startPoint y: 72, endPoint x: 163, endPoint y: 59, distance: 171.3
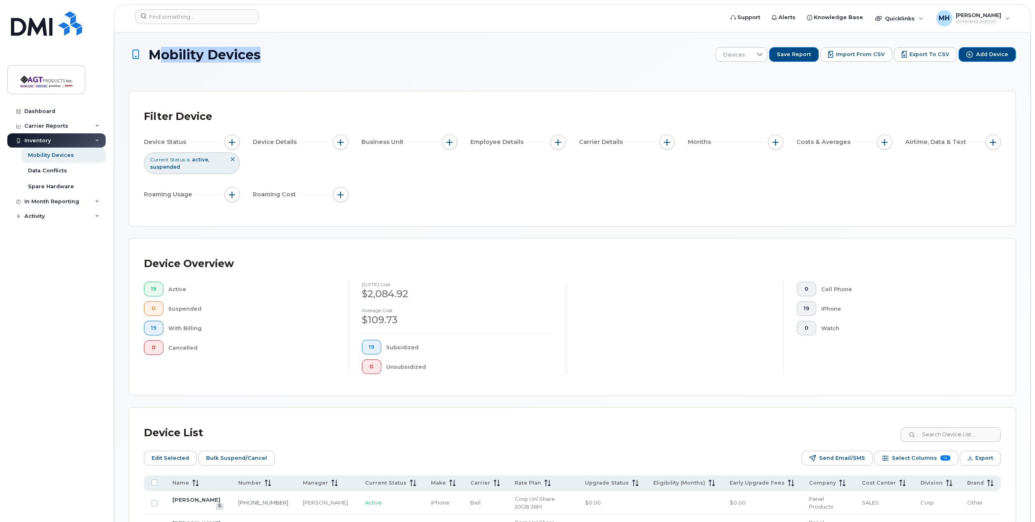
click at [163, 59] on div "Mobility Devices Devices Save Report Import from CSV Export to CSV Add Device" at bounding box center [572, 61] width 887 height 29
drag, startPoint x: 163, startPoint y: 59, endPoint x: 244, endPoint y: 79, distance: 84.2
click at [244, 79] on div "Mobility Devices Devices Save Report Import from CSV Export to CSV Add Device F…" at bounding box center [572, 510] width 887 height 927
drag, startPoint x: 209, startPoint y: 53, endPoint x: 324, endPoint y: 62, distance: 115.0
click at [324, 62] on div "Mobility Devices Devices Save Report Import from CSV Export to CSV Add Device" at bounding box center [572, 61] width 887 height 29
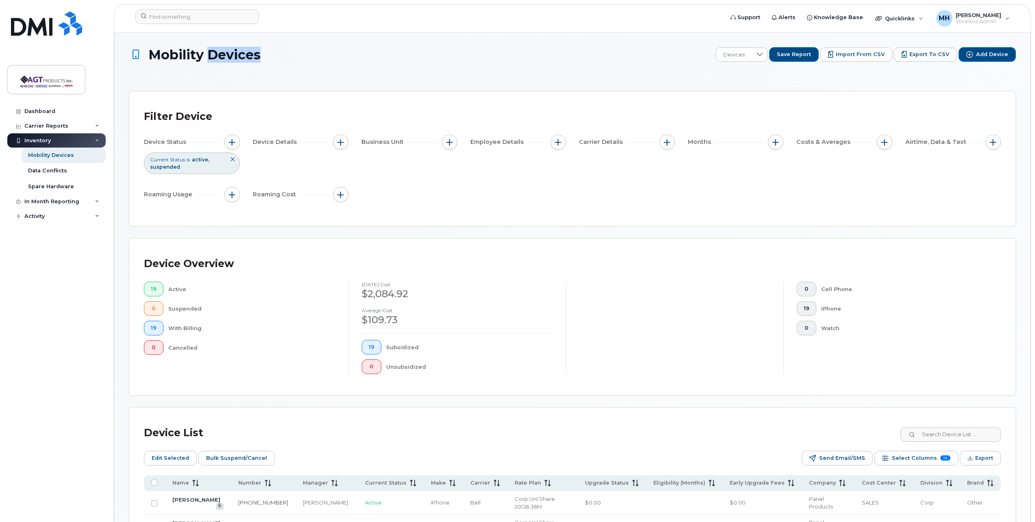
drag, startPoint x: 324, startPoint y: 62, endPoint x: 259, endPoint y: 59, distance: 65.1
click at [259, 60] on span "Mobility Devices" at bounding box center [204, 55] width 112 height 14
drag, startPoint x: 227, startPoint y: 52, endPoint x: 148, endPoint y: 46, distance: 78.7
click at [148, 46] on div "Mobility Devices Devices Save Report Import from CSV Export to CSV Add Device F…" at bounding box center [572, 511] width 917 height 957
drag, startPoint x: 148, startPoint y: 46, endPoint x: 251, endPoint y: 71, distance: 105.9
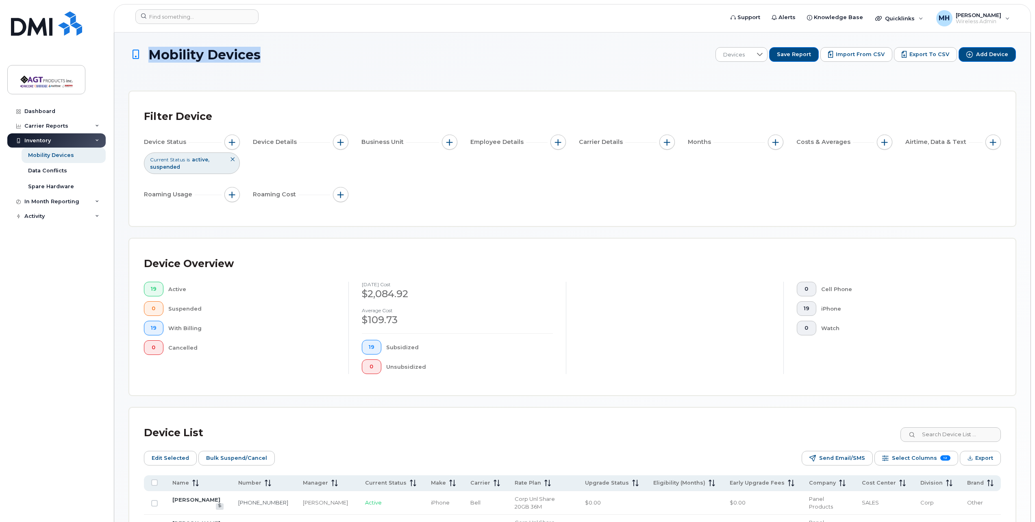
click at [247, 72] on div "Mobility Devices Devices Save Report Import from CSV Export to CSV Add Device" at bounding box center [572, 61] width 887 height 29
click at [270, 59] on h1 "Mobility Devices" at bounding box center [420, 55] width 583 height 14
drag, startPoint x: 207, startPoint y: 60, endPoint x: 236, endPoint y: 61, distance: 29.3
click at [236, 61] on span "Mobility Devices" at bounding box center [204, 55] width 112 height 14
click at [212, 58] on span "Mobility Devices" at bounding box center [204, 55] width 112 height 14
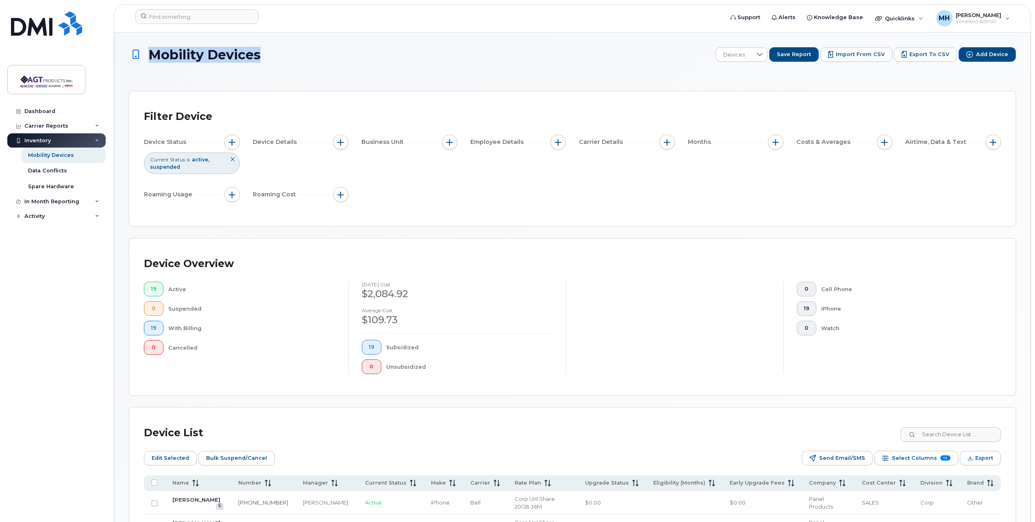
drag, startPoint x: 294, startPoint y: 58, endPoint x: 133, endPoint y: 57, distance: 161.5
click at [133, 57] on h1 "Mobility Devices" at bounding box center [420, 55] width 583 height 14
drag, startPoint x: 133, startPoint y: 57, endPoint x: 336, endPoint y: 55, distance: 203.0
click at [336, 55] on h1 "Mobility Devices" at bounding box center [420, 55] width 583 height 14
click at [68, 112] on link "Dashboard" at bounding box center [56, 111] width 98 height 15
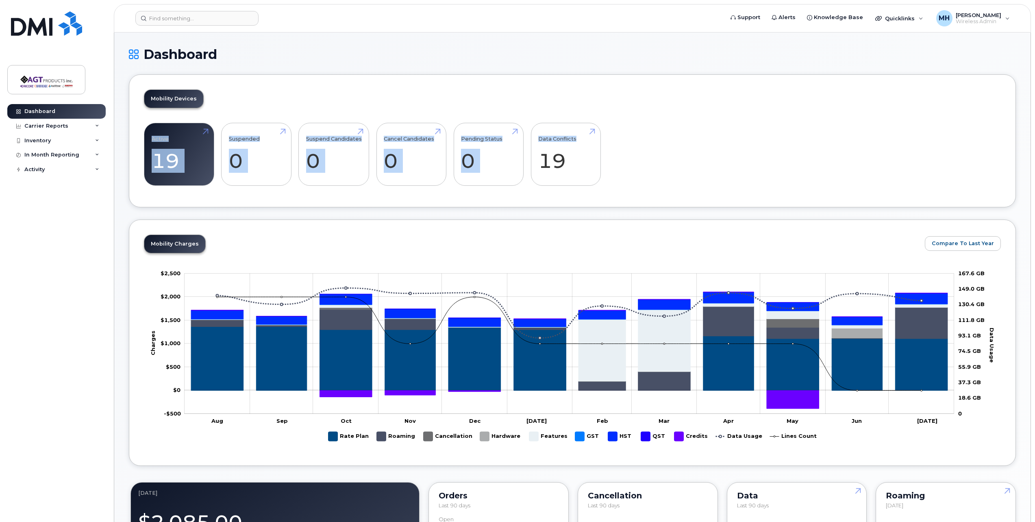
drag, startPoint x: 610, startPoint y: 108, endPoint x: 694, endPoint y: 116, distance: 84.5
click at [698, 116] on div "Mobility Devices Active 19 -55% Suspended 0 Suspend Candidates 0 Cancel Candida…" at bounding box center [572, 140] width 887 height 133
drag, startPoint x: 694, startPoint y: 116, endPoint x: 590, endPoint y: 104, distance: 105.2
click at [584, 102] on div "Mobility Devices Active 19 -55% Suspended 0 Suspend Candidates 0 Cancel Candida…" at bounding box center [572, 140] width 887 height 133
drag, startPoint x: 632, startPoint y: 119, endPoint x: 581, endPoint y: 107, distance: 52.7
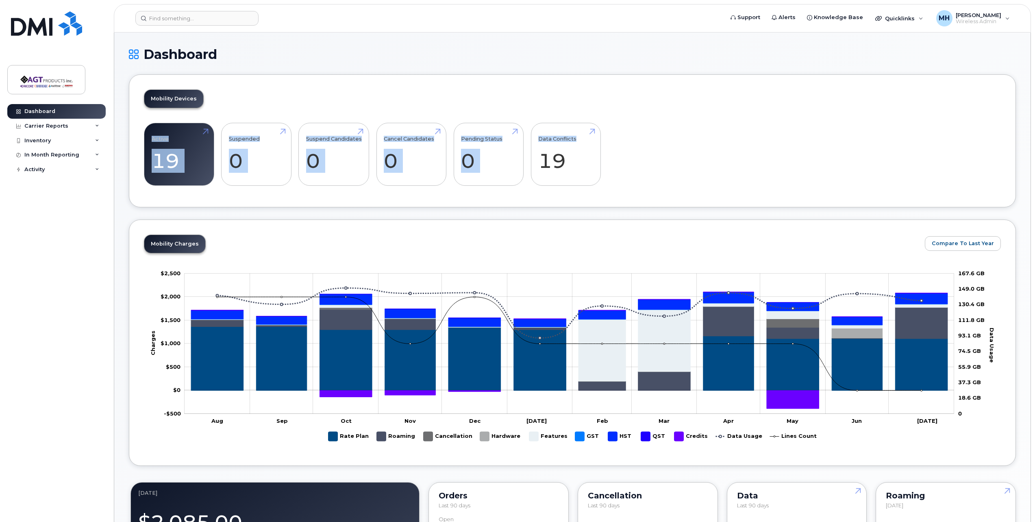
click at [581, 107] on div "Mobility Devices Active 19 -55% Suspended 0 Suspend Candidates 0 Cancel Candida…" at bounding box center [572, 140] width 887 height 133
drag, startPoint x: 581, startPoint y: 107, endPoint x: 679, endPoint y: 122, distance: 99.3
click at [684, 123] on div "Active 19 -55% Suspended 0 Suspend Candidates 0 Cancel Candidates 0 Pending Sta…" at bounding box center [572, 158] width 857 height 70
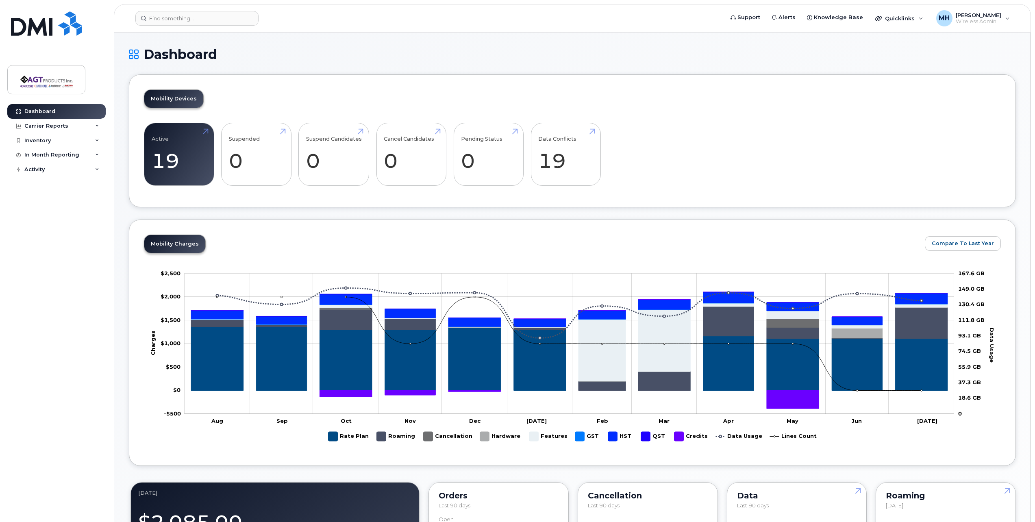
drag, startPoint x: 629, startPoint y: 116, endPoint x: 633, endPoint y: 114, distance: 4.4
click at [630, 115] on div "Mobility Devices Active 19 -55% Suspended 0 Suspend Candidates 0 Cancel Candida…" at bounding box center [572, 140] width 887 height 133
drag, startPoint x: 227, startPoint y: 51, endPoint x: 247, endPoint y: 55, distance: 20.7
click at [247, 55] on h1 "Dashboard" at bounding box center [572, 54] width 887 height 14
drag, startPoint x: 223, startPoint y: 59, endPoint x: 142, endPoint y: 57, distance: 80.6
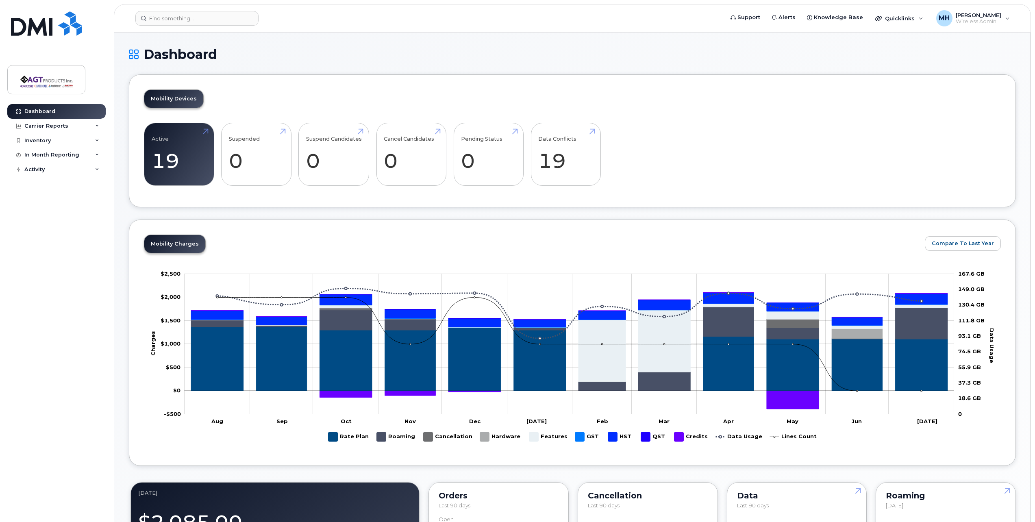
click at [142, 57] on h1 "Dashboard" at bounding box center [572, 54] width 887 height 14
click at [195, 59] on h1 "Dashboard" at bounding box center [572, 54] width 887 height 14
drag, startPoint x: 208, startPoint y: 49, endPoint x: 223, endPoint y: 52, distance: 15.8
click at [223, 52] on h1 "Dashboard" at bounding box center [572, 54] width 887 height 14
drag, startPoint x: 223, startPoint y: 52, endPoint x: 375, endPoint y: 61, distance: 152.0
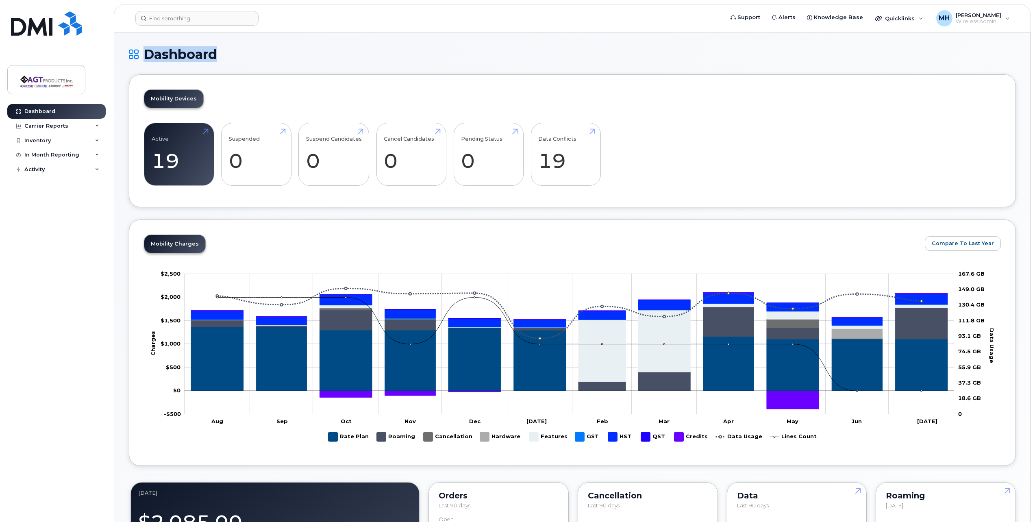
click at [375, 61] on h1 "Dashboard" at bounding box center [572, 54] width 887 height 14
drag, startPoint x: 225, startPoint y: 55, endPoint x: 217, endPoint y: 59, distance: 8.6
click at [217, 59] on h1 "Dashboard" at bounding box center [572, 54] width 887 height 14
drag, startPoint x: 217, startPoint y: 59, endPoint x: 402, endPoint y: 74, distance: 185.2
click at [402, 74] on div "Dashboard" at bounding box center [572, 60] width 887 height 27
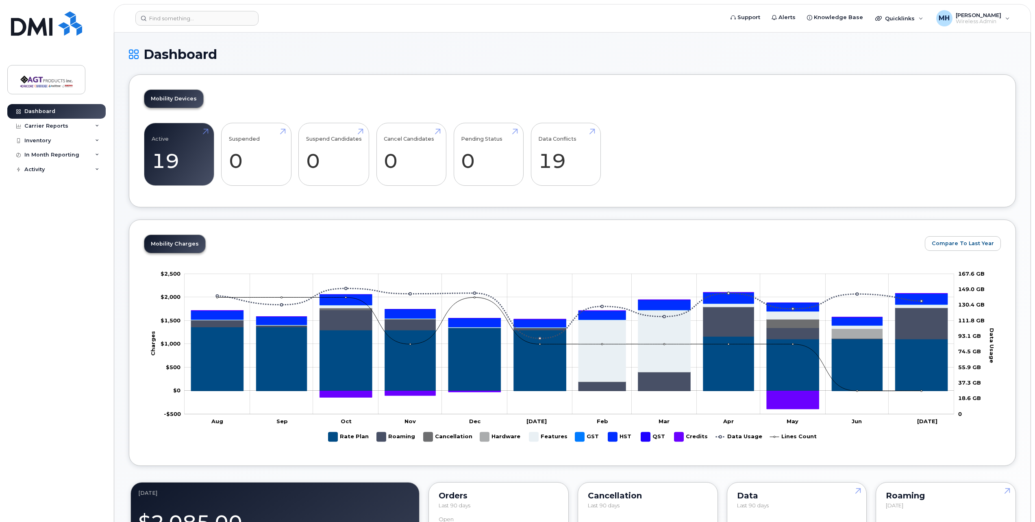
click at [64, 285] on div "Dashboard Carrier Reports Monthly Billing Data Pooling Average Costing Accounti…" at bounding box center [57, 307] width 100 height 406
click at [564, 78] on div "Mobility Devices Active 19 -55% Suspended 0 Suspend Candidates 0 Cancel Candida…" at bounding box center [572, 140] width 887 height 133
click at [90, 139] on div "Inventory" at bounding box center [56, 140] width 98 height 15
click at [89, 153] on link "Mobility Devices" at bounding box center [64, 155] width 84 height 15
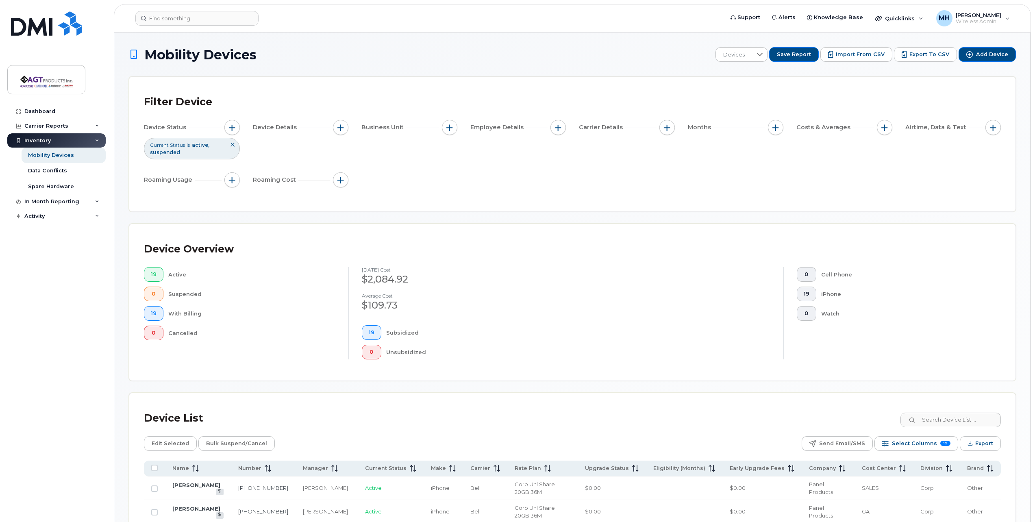
click at [432, 182] on div "Device Status Current Status is active suspended Device Details Business Unit E…" at bounding box center [572, 155] width 857 height 71
click at [651, 161] on div "Device Status Current Status is active suspended Device Details Business Unit E…" at bounding box center [572, 155] width 857 height 71
